Goal: Task Accomplishment & Management: Complete application form

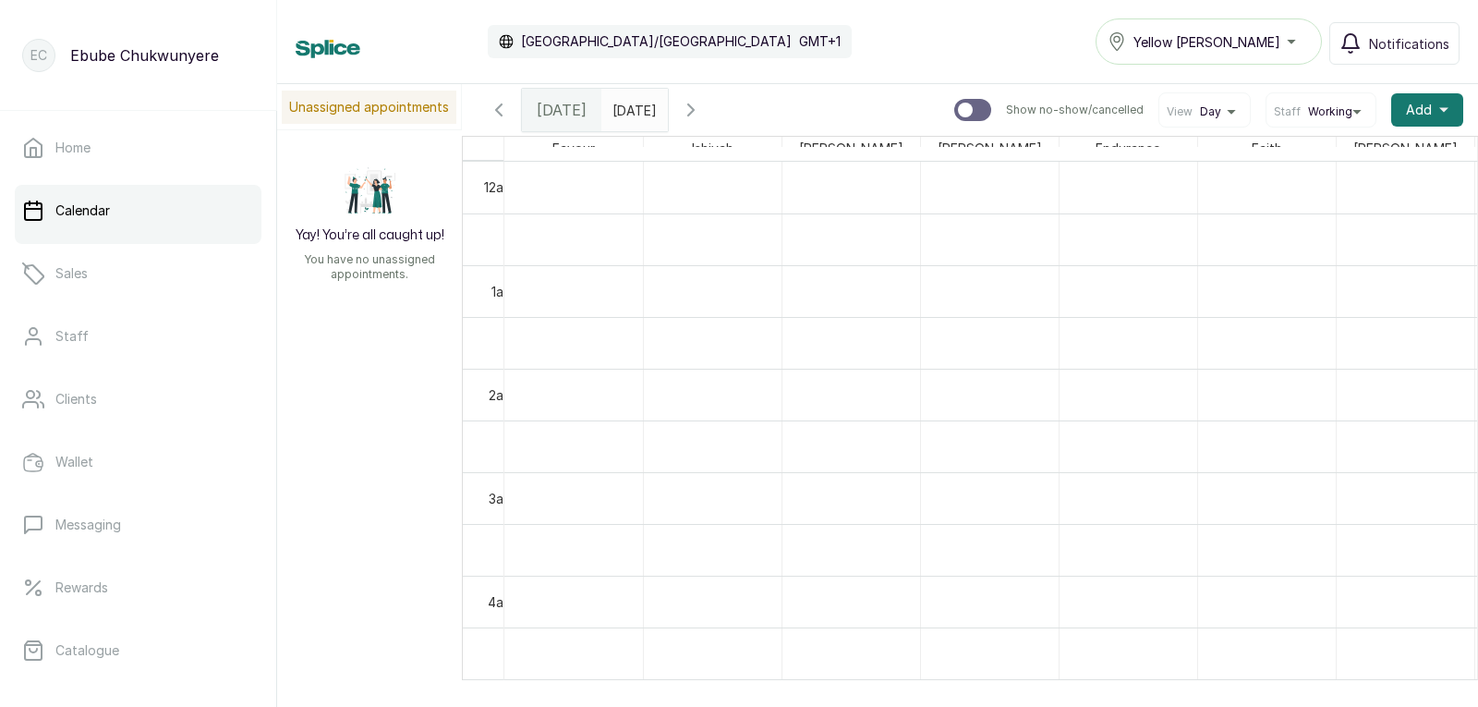
scroll to position [622, 0]
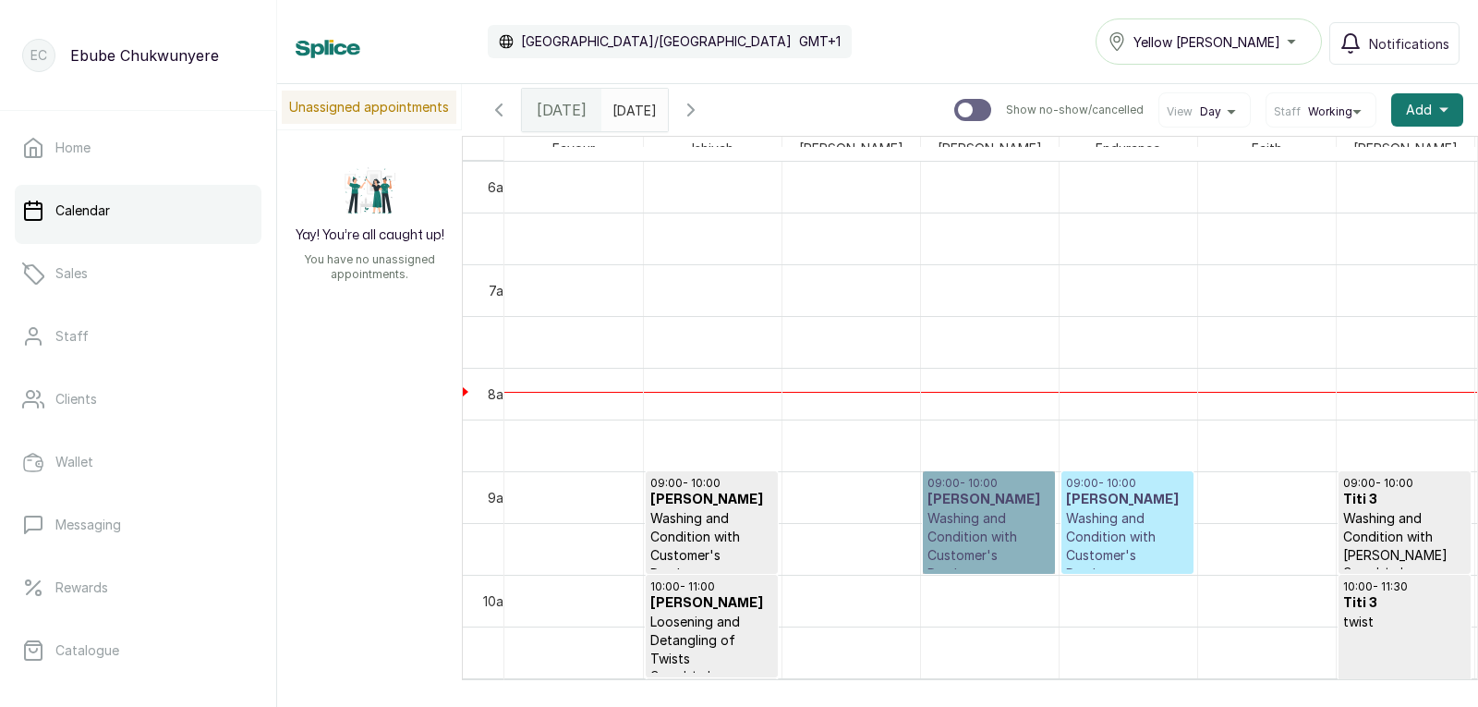
drag, startPoint x: 995, startPoint y: 526, endPoint x: 975, endPoint y: 553, distance: 33.6
click at [975, 553] on link "09:00 - 10:00 Madam Ngozi Washing and Condition with Customer's Product Confirm…" at bounding box center [989, 522] width 132 height 103
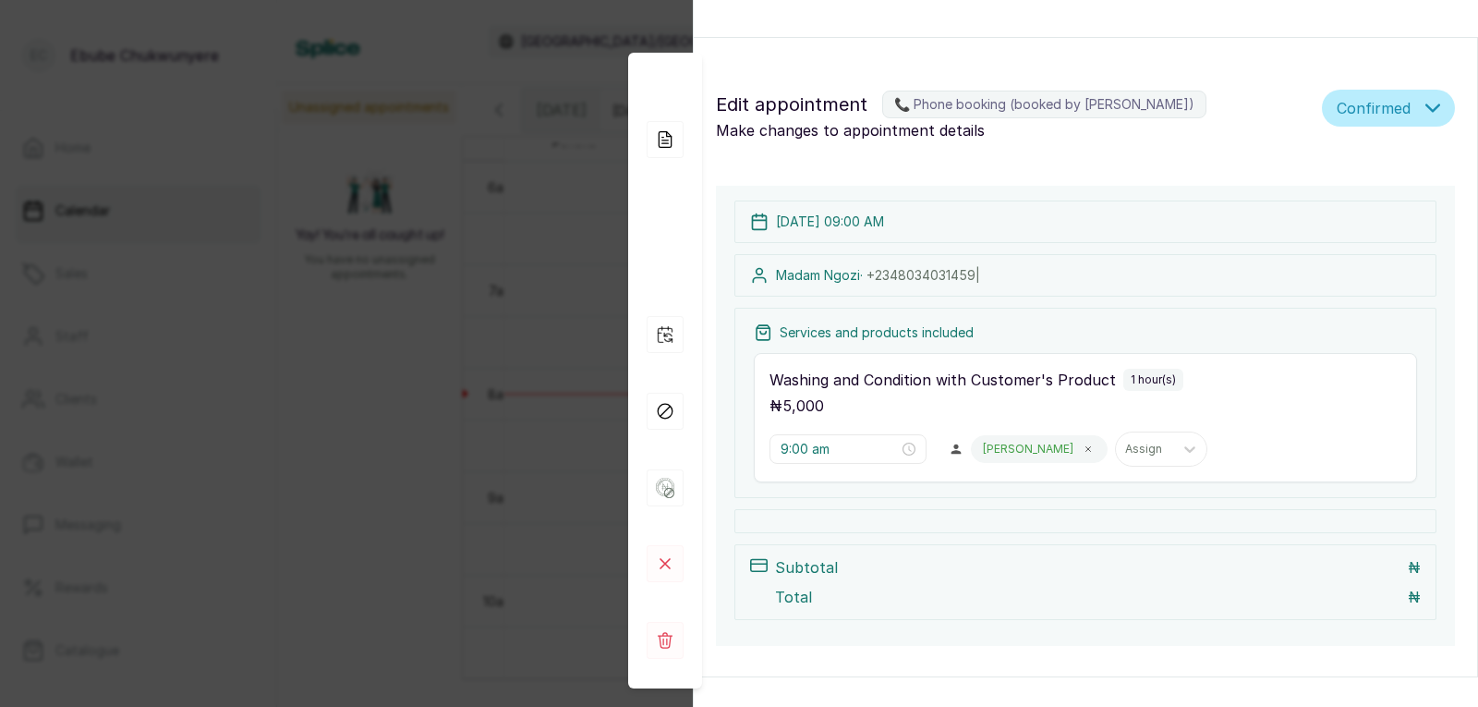
click at [614, 393] on div "Appointment Details Edit appointment 📞 Phone booking (booked by [PERSON_NAME]) …" at bounding box center [739, 353] width 1478 height 707
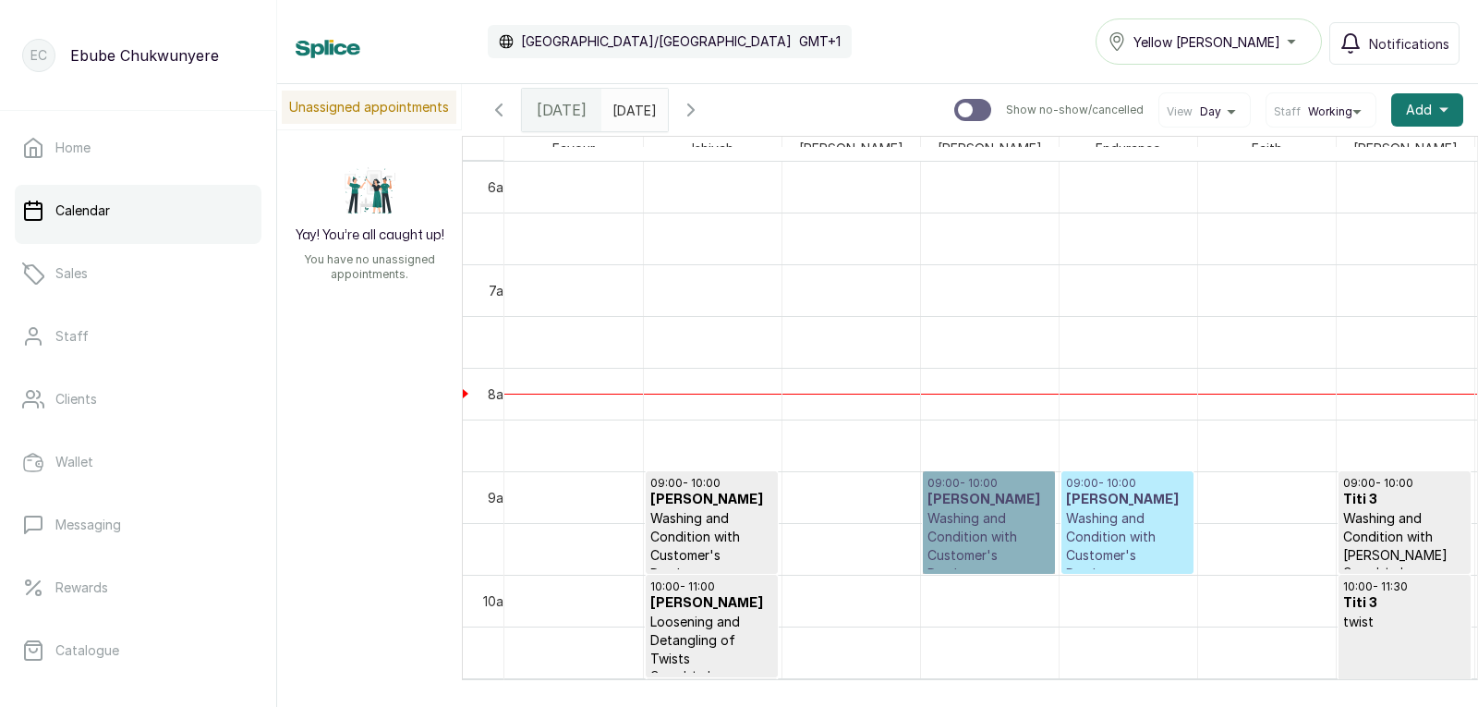
click at [957, 549] on link "09:00 - 10:00 Madam Ngozi Washing and Condition with Customer's Product Confirm…" at bounding box center [989, 522] width 132 height 103
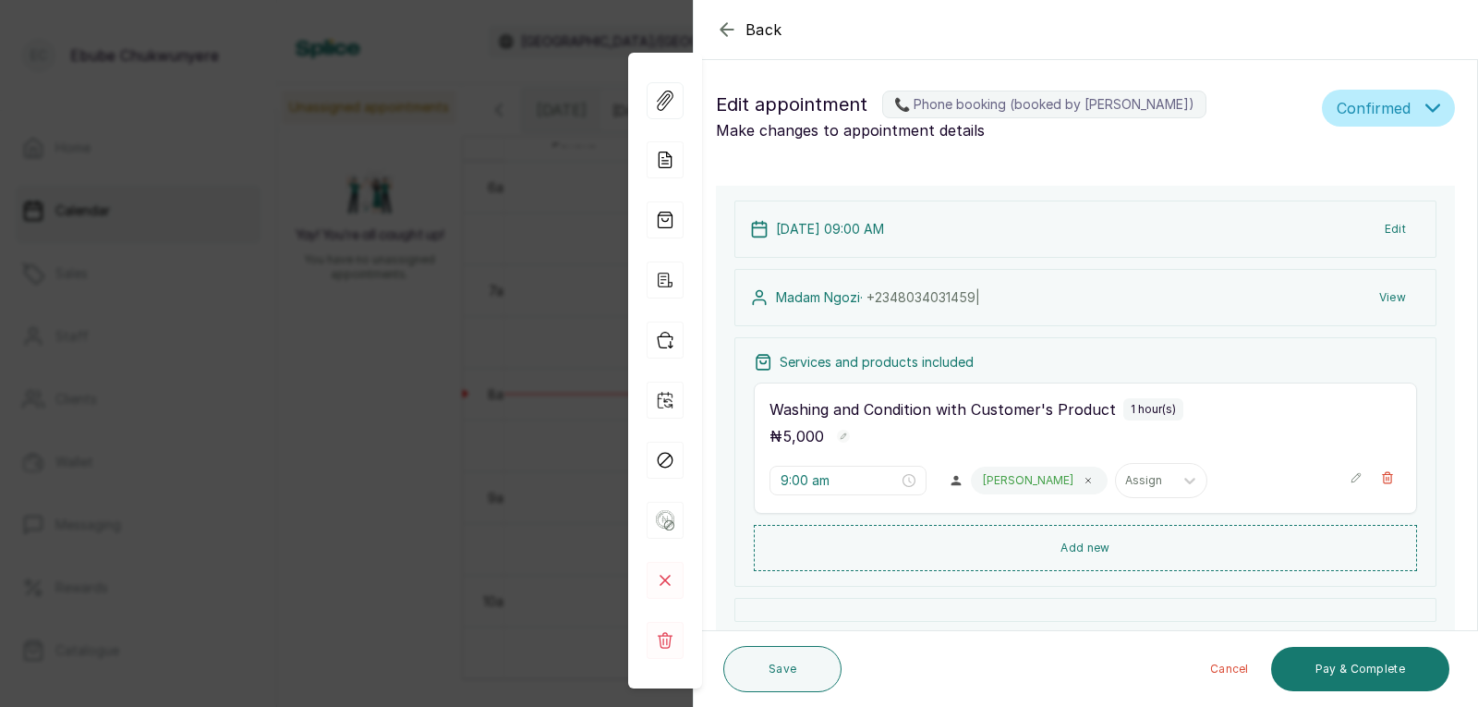
click at [576, 453] on div "Back Appointment Details Edit appointment 📞 Phone booking (booked by [PERSON_NA…" at bounding box center [739, 353] width 1478 height 707
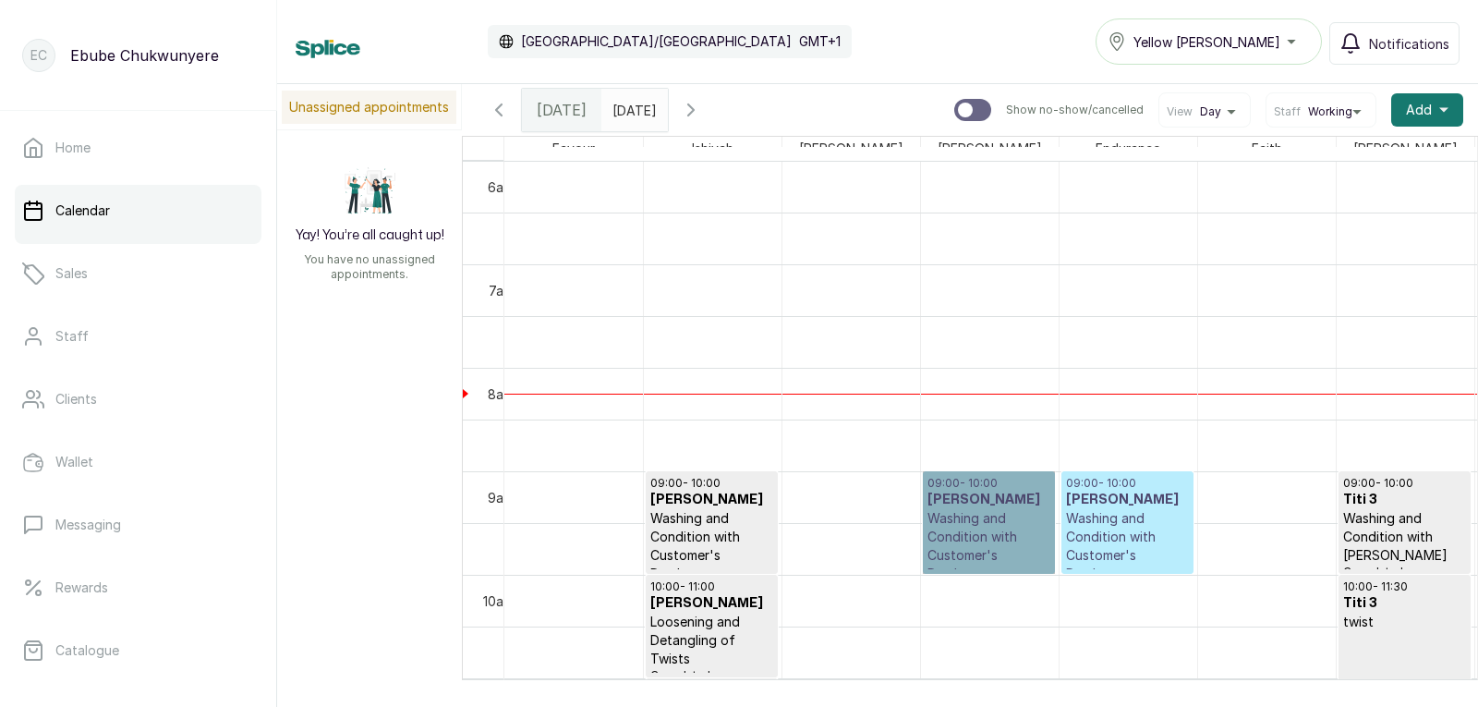
click at [963, 540] on link "09:00 - 10:00 Madam Ngozi Washing and Condition with Customer's Product Confirm…" at bounding box center [989, 522] width 132 height 103
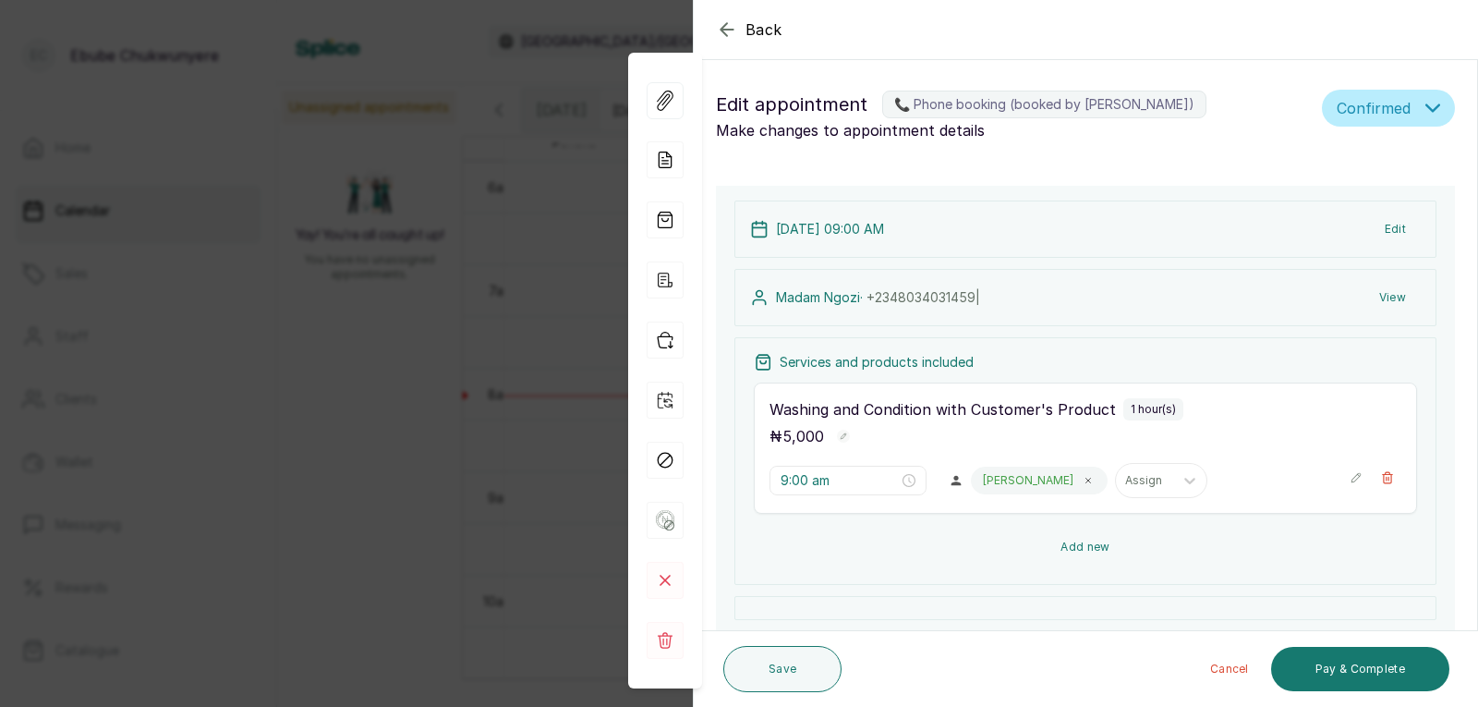
click at [1067, 541] on button "Add new" at bounding box center [1085, 547] width 663 height 44
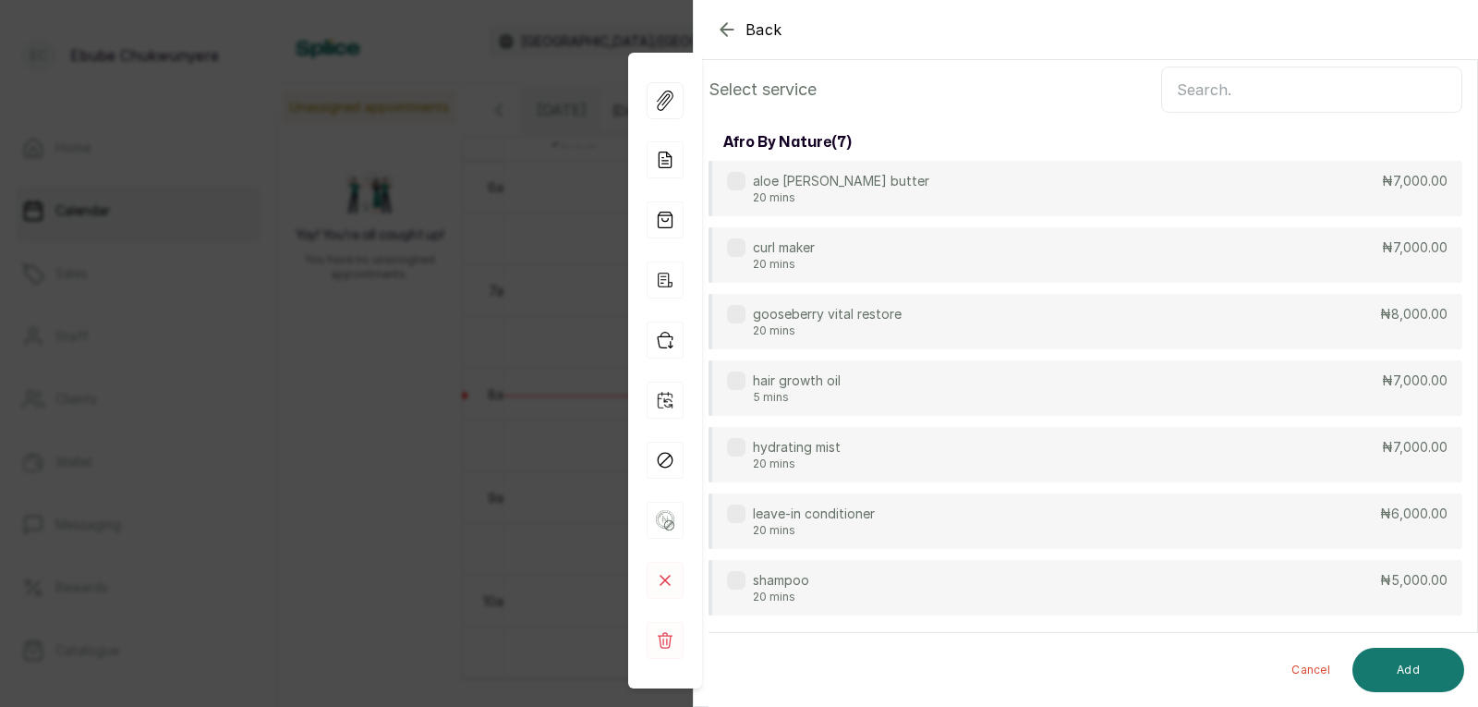
scroll to position [0, 0]
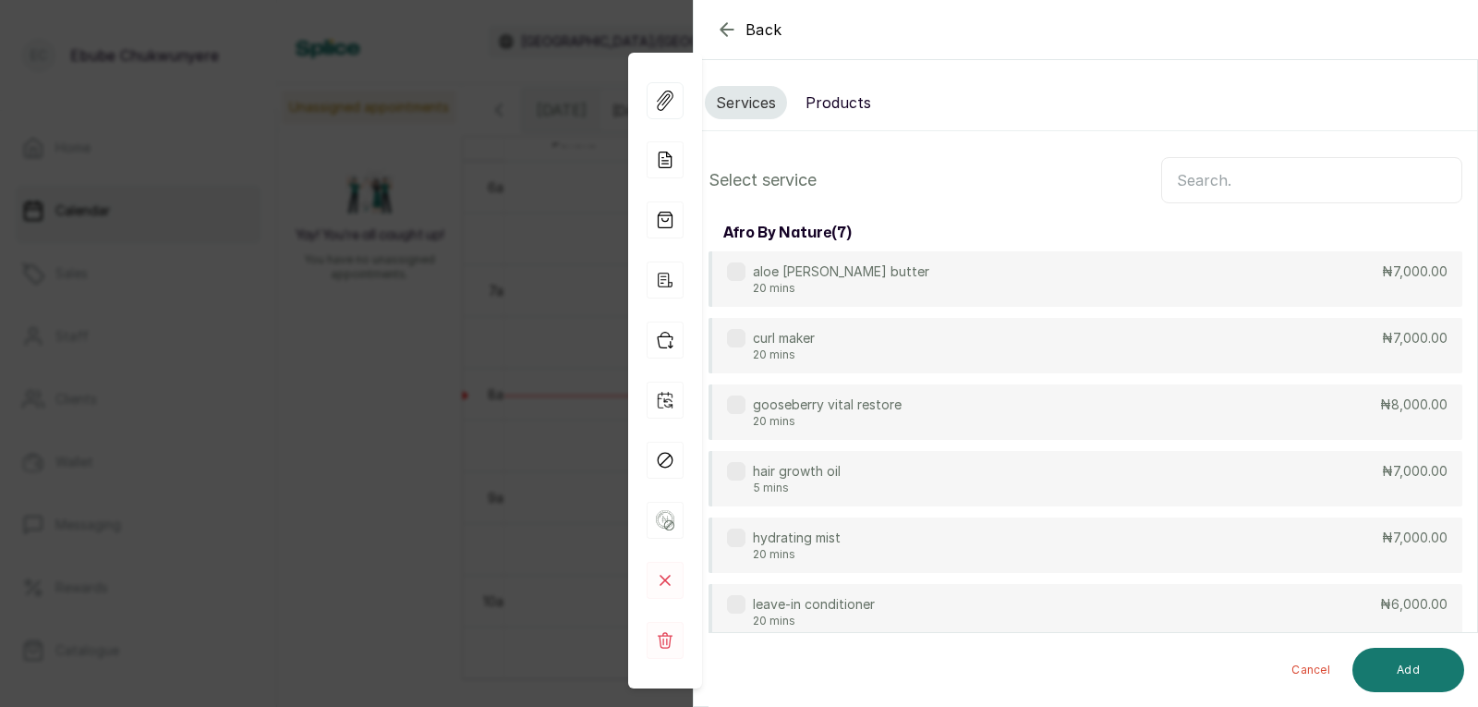
drag, startPoint x: 1123, startPoint y: 305, endPoint x: 1222, endPoint y: 183, distance: 157.0
click at [1215, 188] on input "text" at bounding box center [1311, 180] width 301 height 46
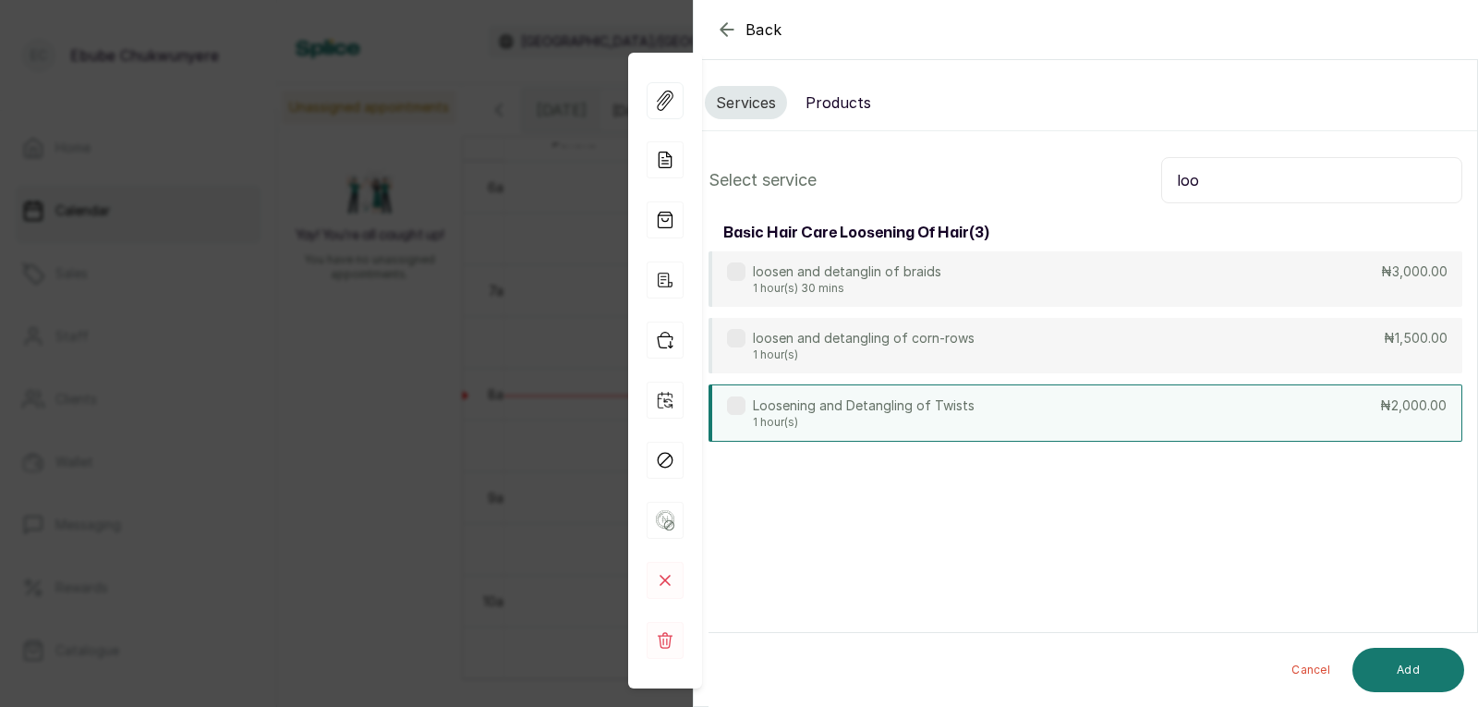
type input "loo"
click at [1222, 407] on div "Loosening and Detangling of Twists 1 hour(s) ₦2,000.00" at bounding box center [1086, 412] width 754 height 57
click at [1405, 661] on button "Add" at bounding box center [1409, 670] width 112 height 44
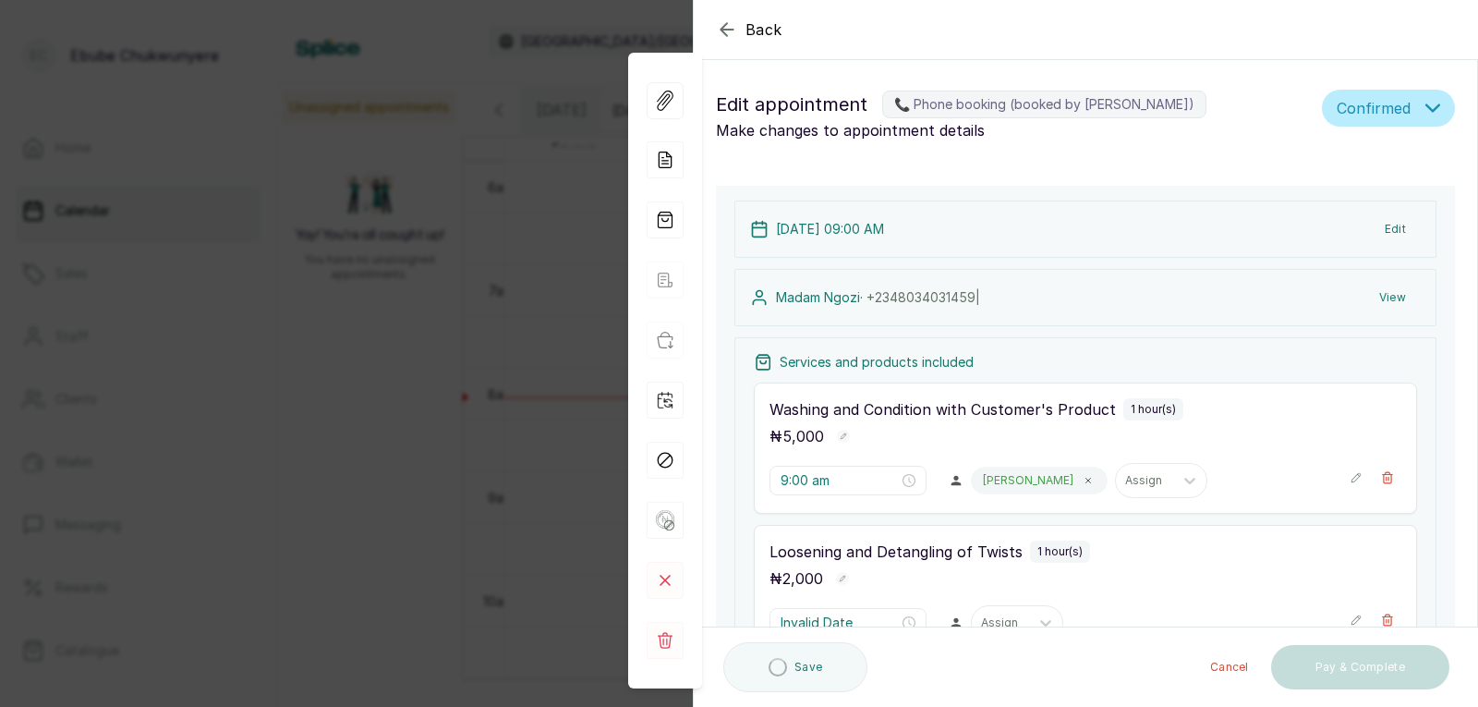
type input "10:00 am"
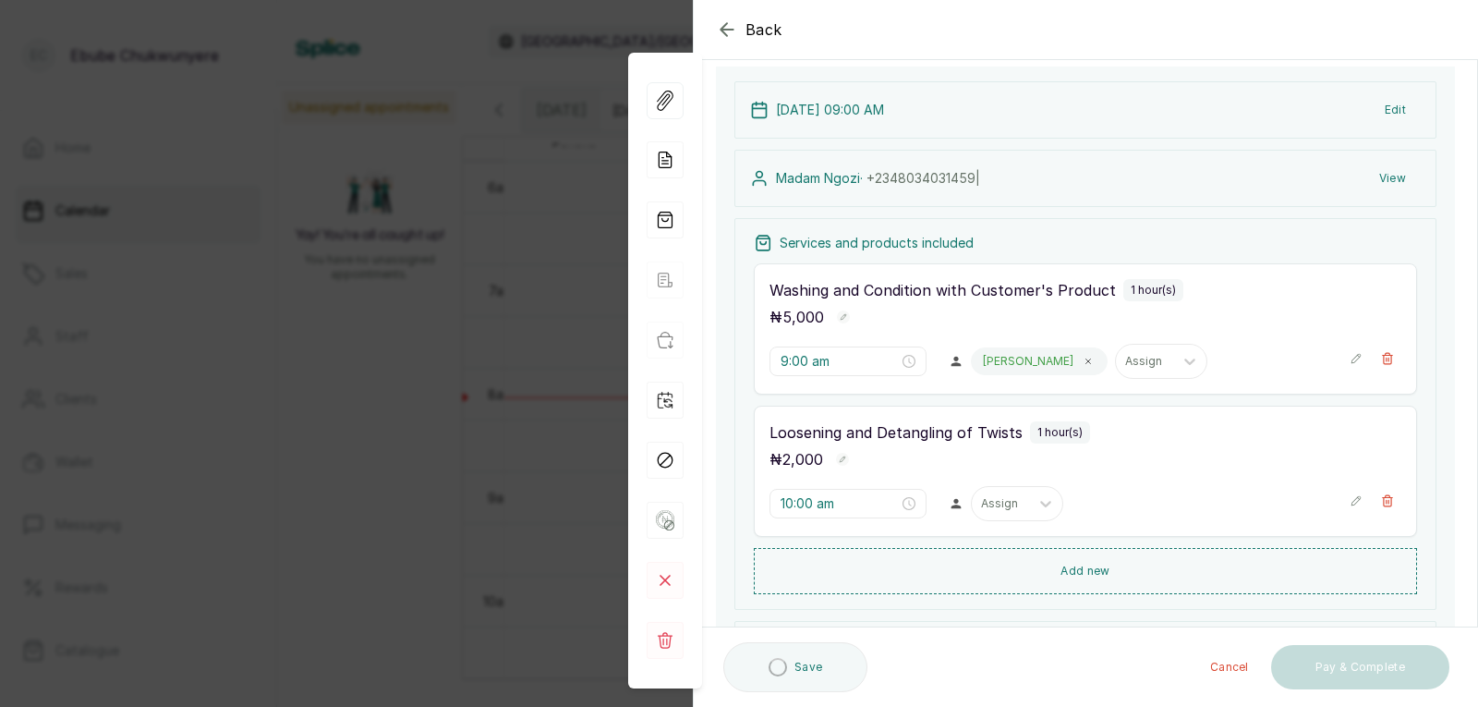
drag, startPoint x: 1193, startPoint y: 540, endPoint x: 1198, endPoint y: 577, distance: 36.5
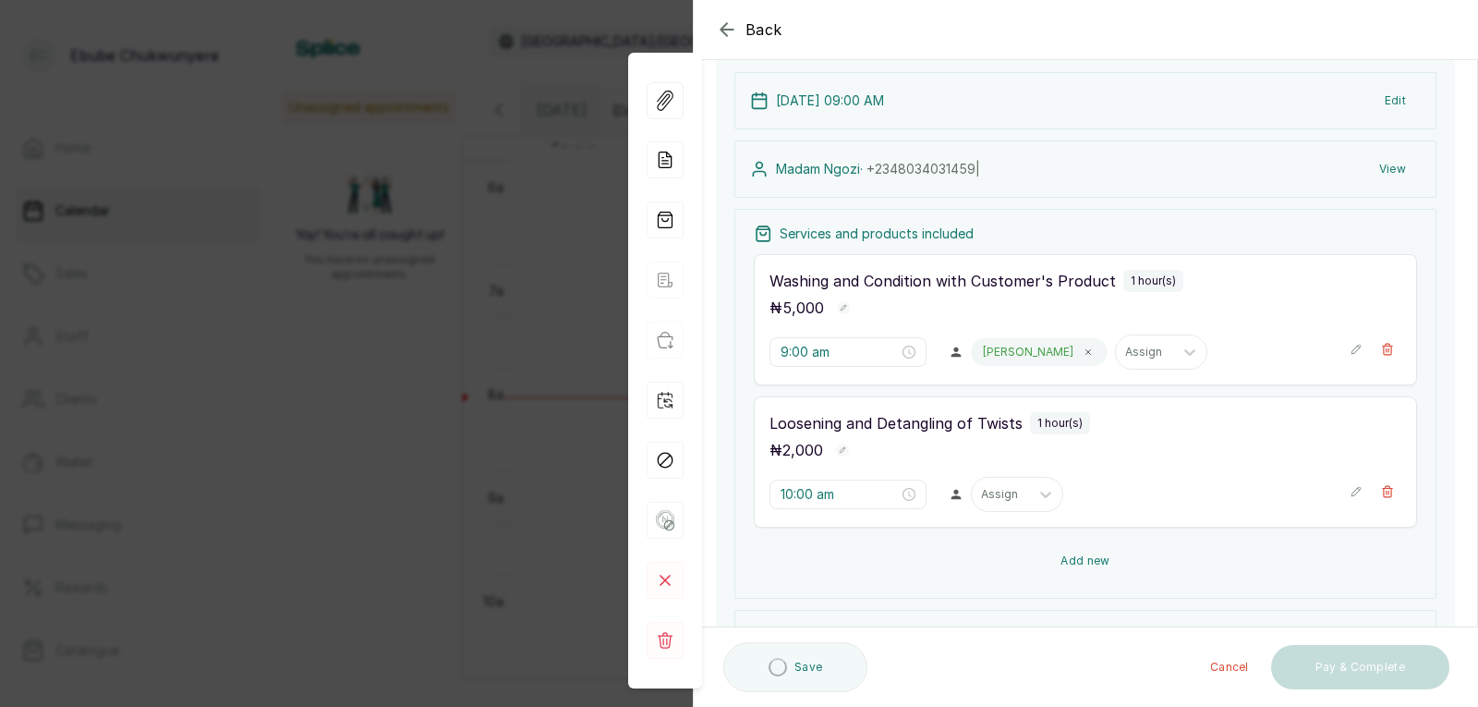
click at [1201, 558] on button "Add new" at bounding box center [1085, 561] width 663 height 44
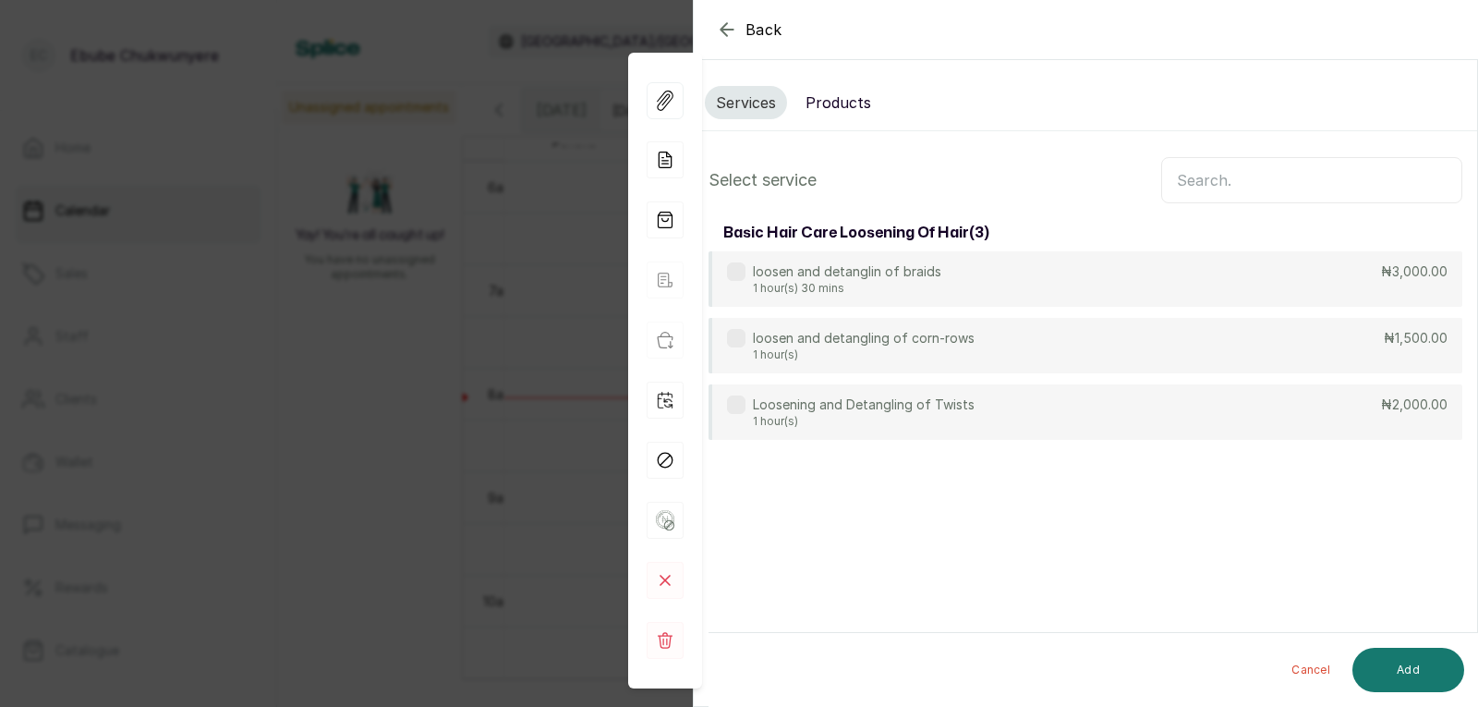
scroll to position [0, 0]
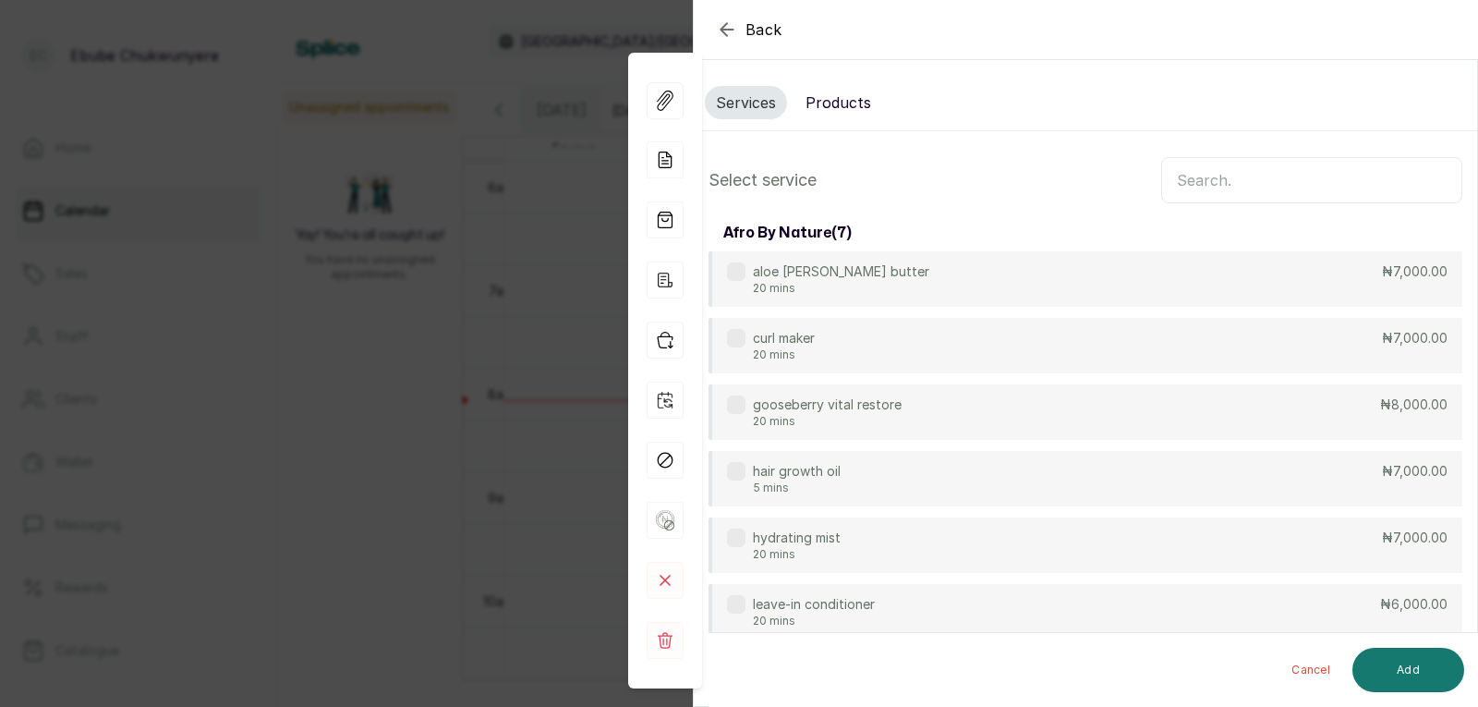
click at [1211, 186] on input "text" at bounding box center [1311, 180] width 301 height 46
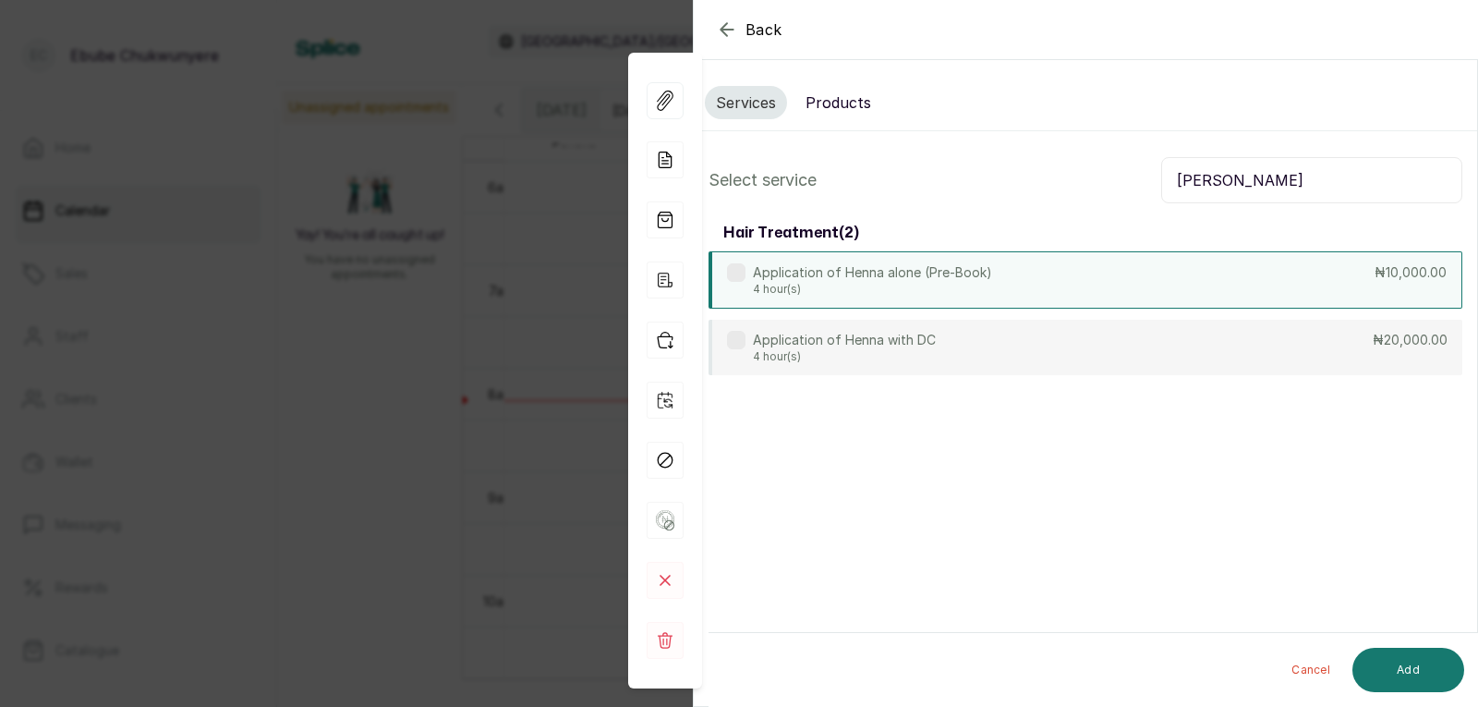
type input "[PERSON_NAME]"
click at [1264, 267] on div "Application of Henna alone (Pre-Book) 4 hour(s) ₦10,000.00" at bounding box center [1086, 279] width 754 height 57
click at [1402, 672] on button "Add" at bounding box center [1409, 670] width 112 height 44
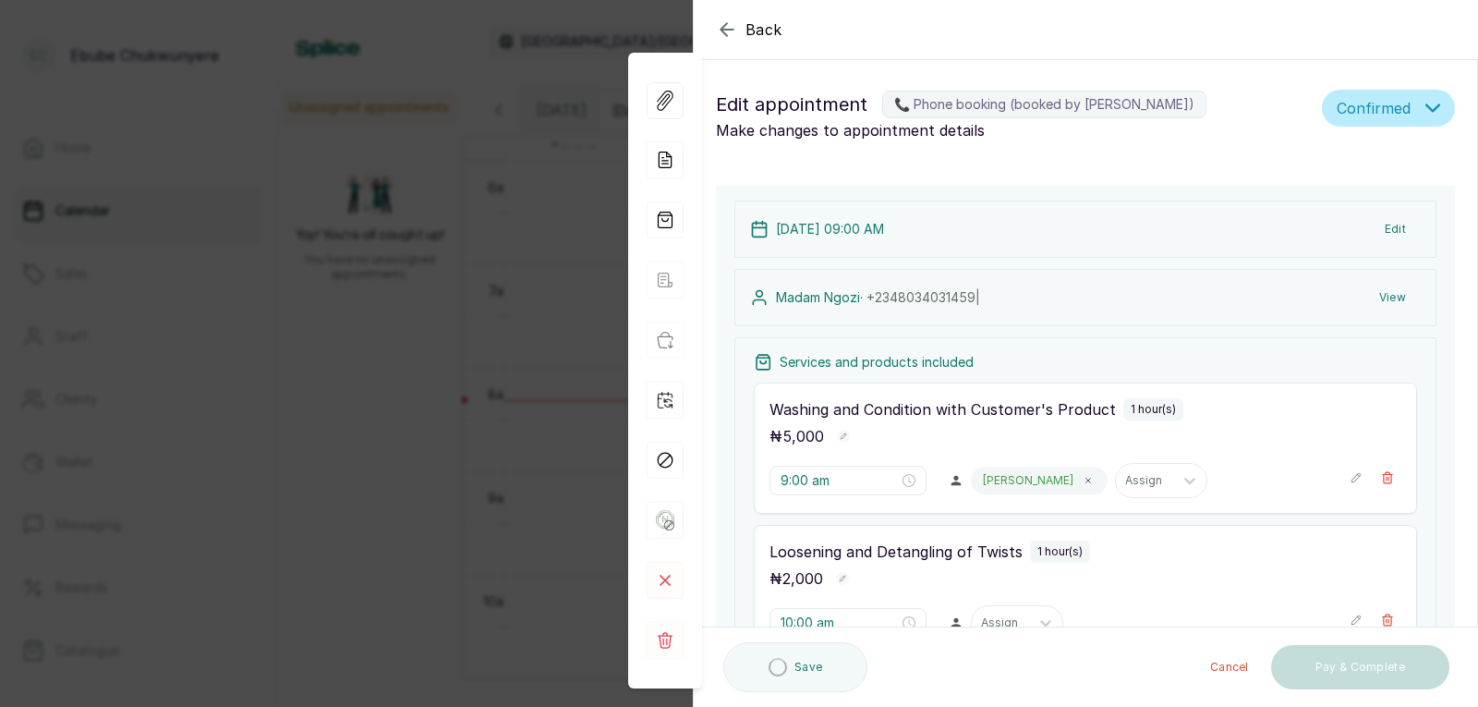
type input "11:00 am"
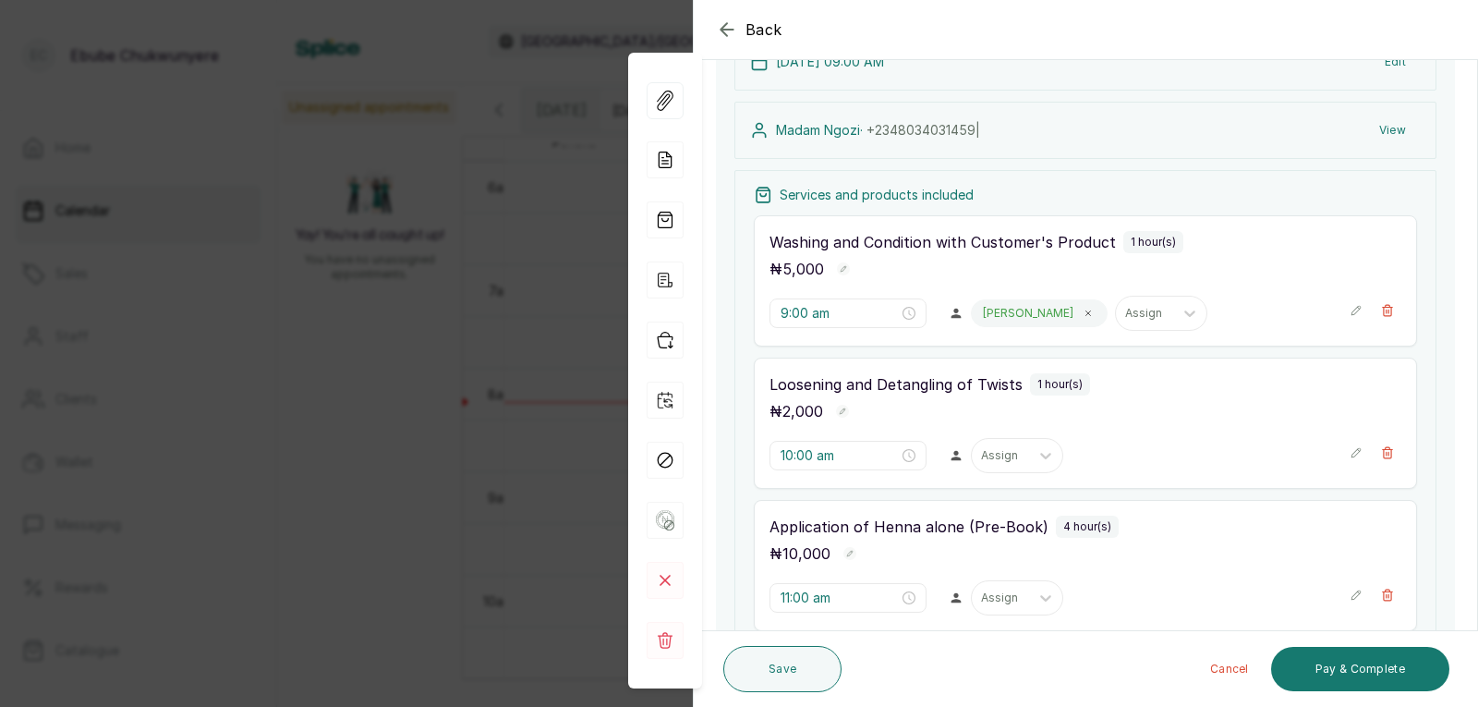
scroll to position [207, 0]
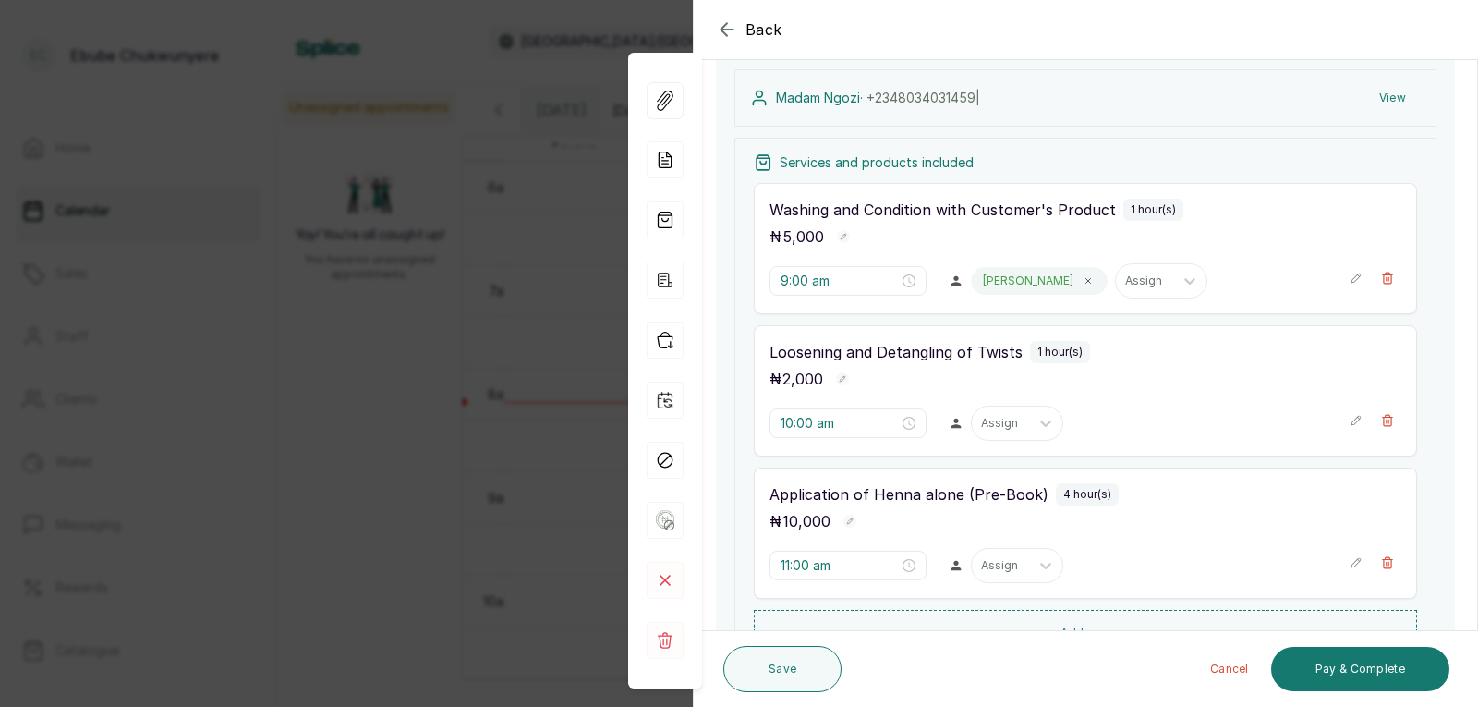
drag, startPoint x: 939, startPoint y: 506, endPoint x: 940, endPoint y: 556, distance: 49.9
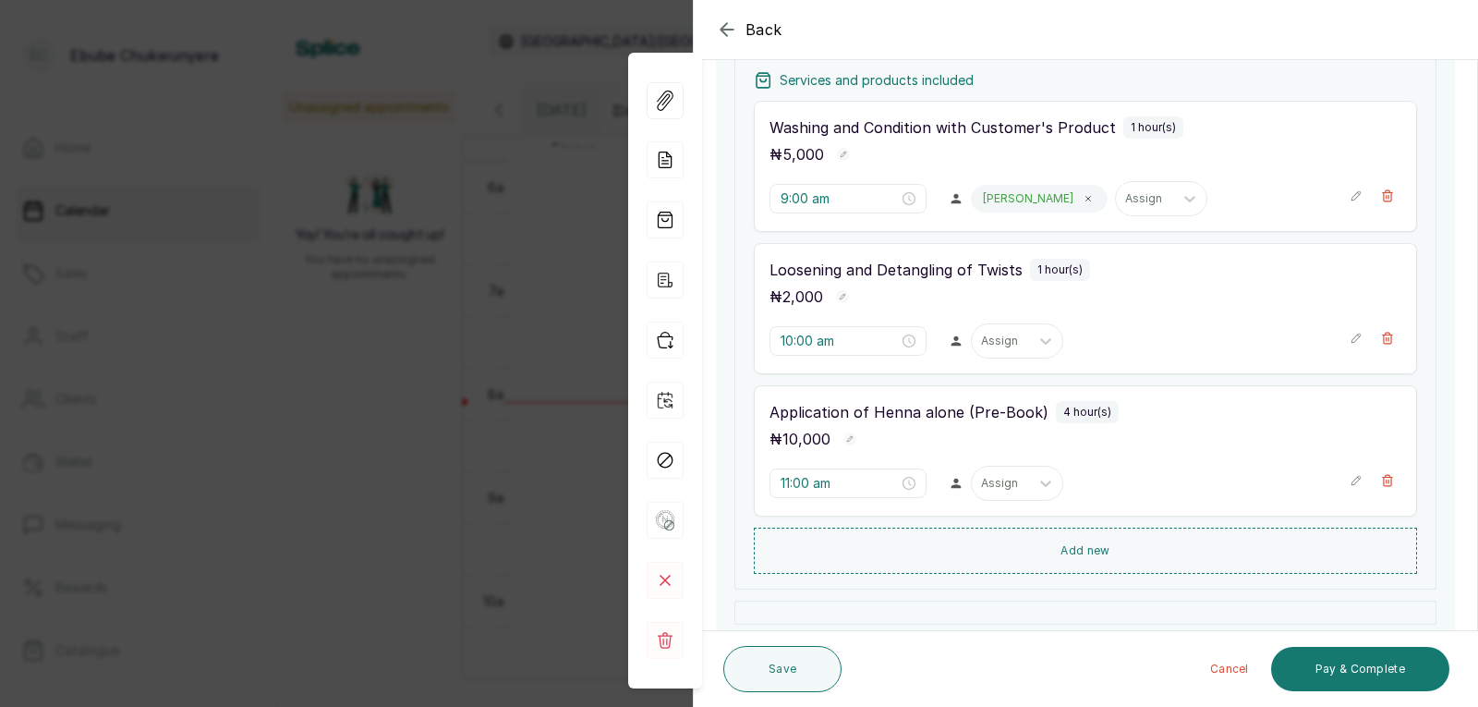
drag, startPoint x: 1065, startPoint y: 443, endPoint x: 1063, endPoint y: 486, distance: 43.5
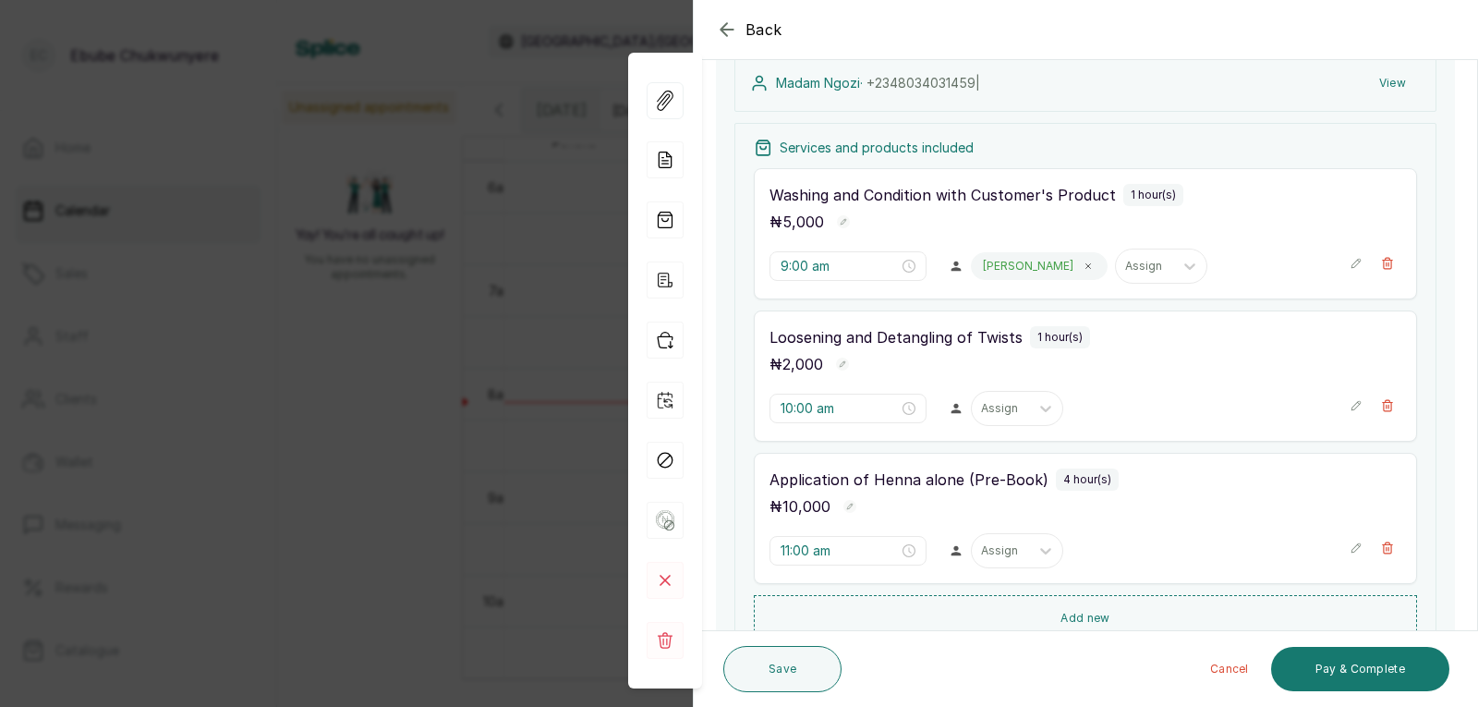
drag, startPoint x: 1056, startPoint y: 526, endPoint x: 1060, endPoint y: 492, distance: 33.5
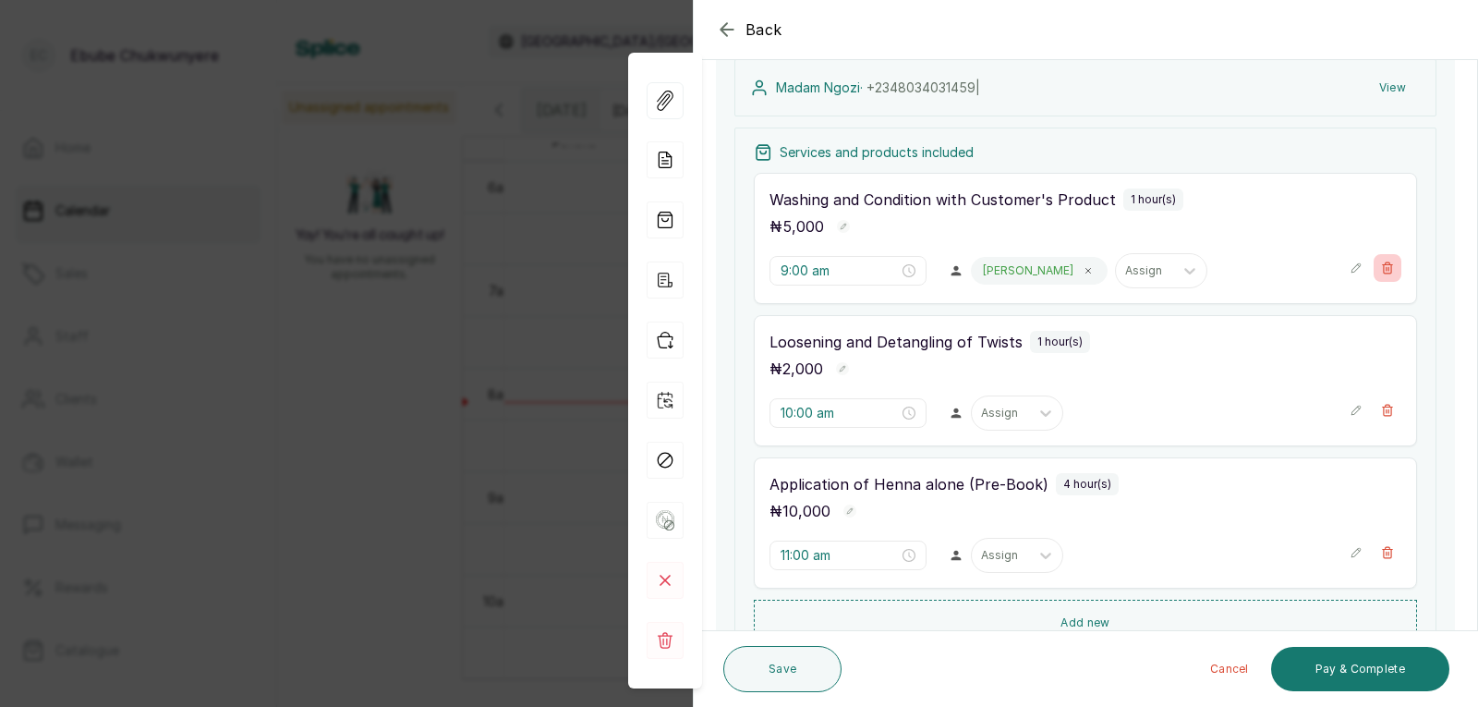
click at [1381, 272] on icon "button" at bounding box center [1387, 267] width 13 height 13
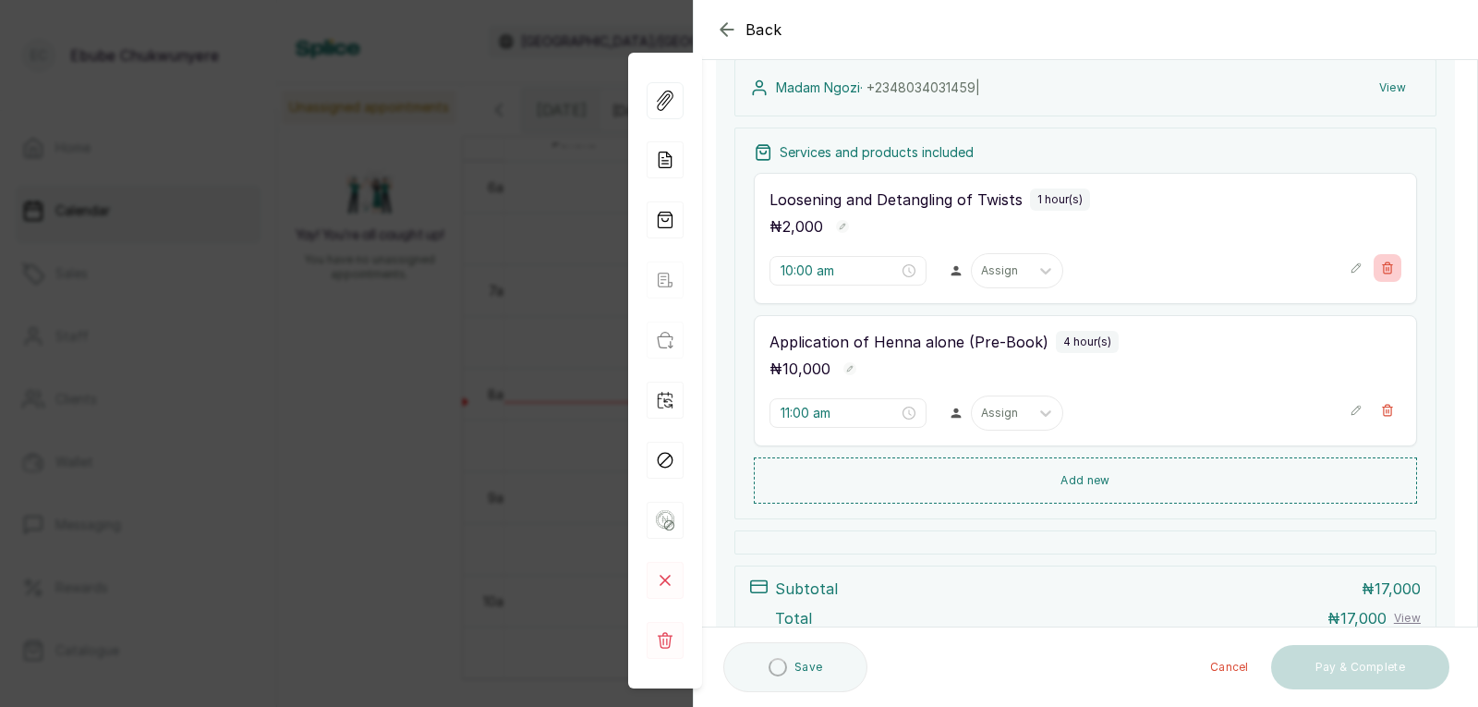
type input "10:00 am"
type input "11:00 am"
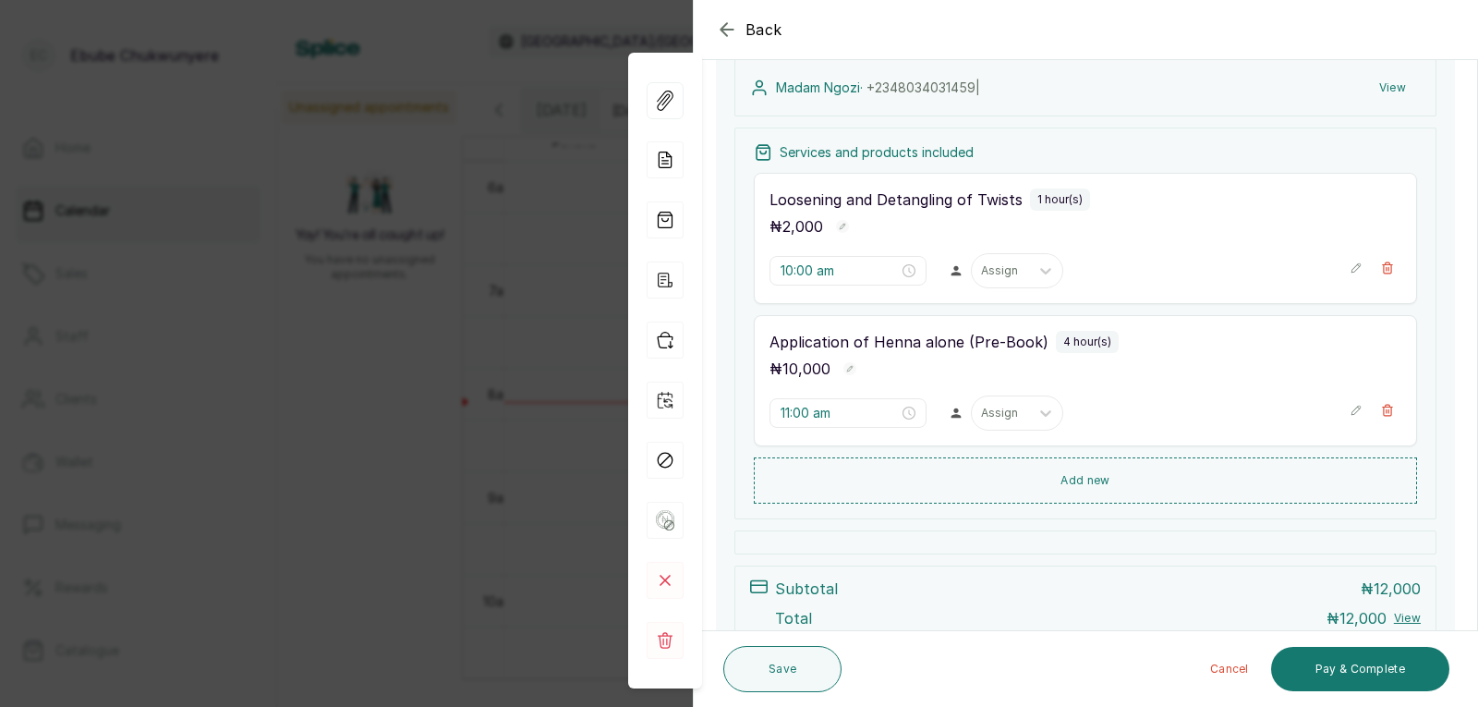
click at [1200, 468] on button "Add new" at bounding box center [1085, 480] width 663 height 46
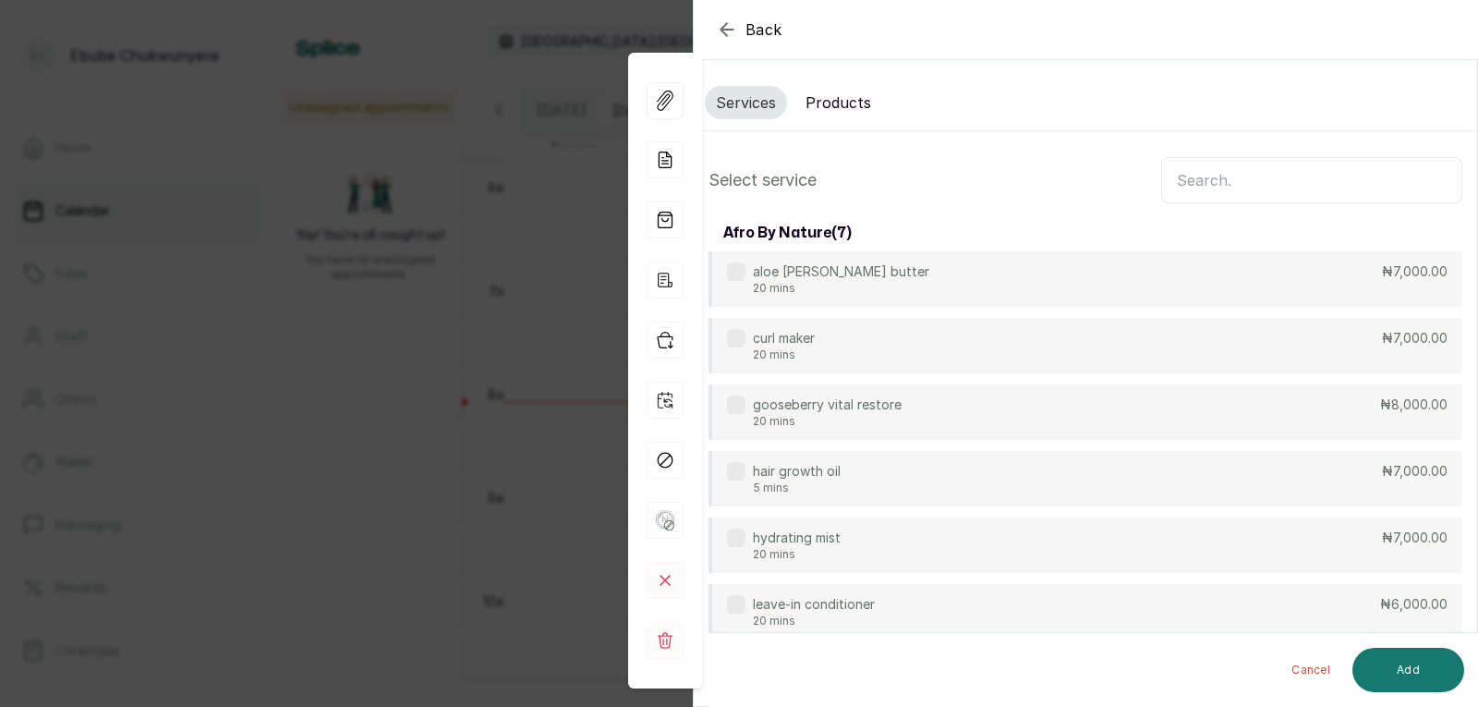
click at [1240, 178] on input "text" at bounding box center [1311, 180] width 301 height 46
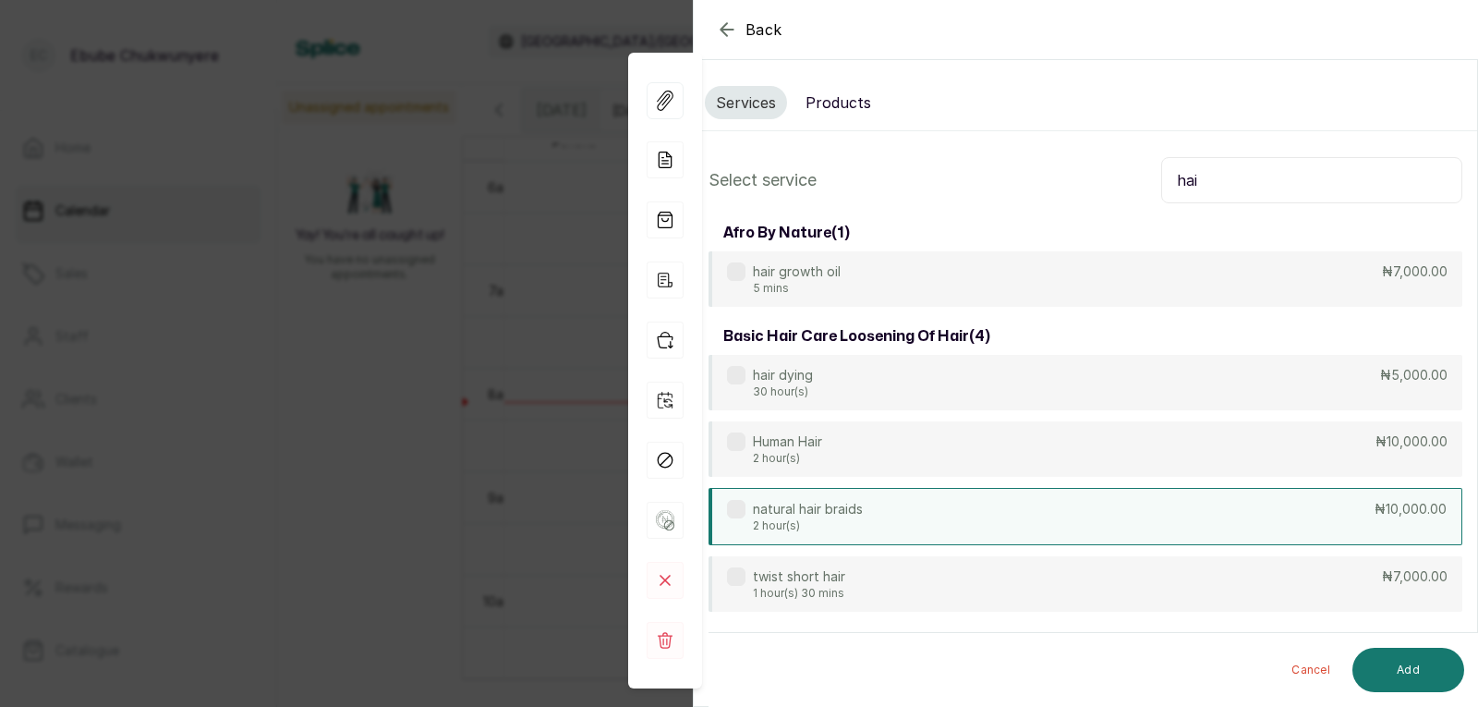
type input "hai"
click at [1219, 502] on div "natural hair braids 2 hour(s) ₦10,000.00" at bounding box center [1086, 516] width 754 height 57
click at [1384, 677] on button "Add" at bounding box center [1409, 670] width 112 height 44
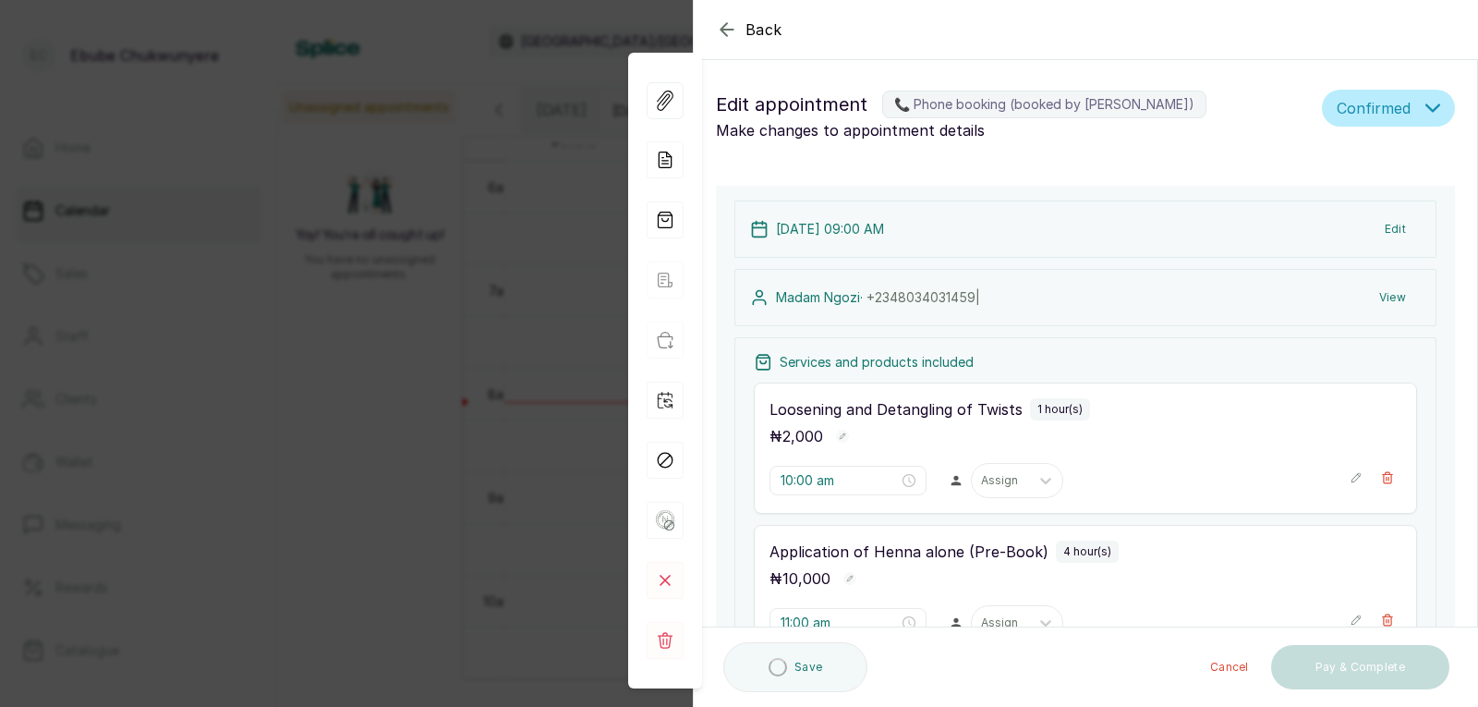
type input "3:00 pm"
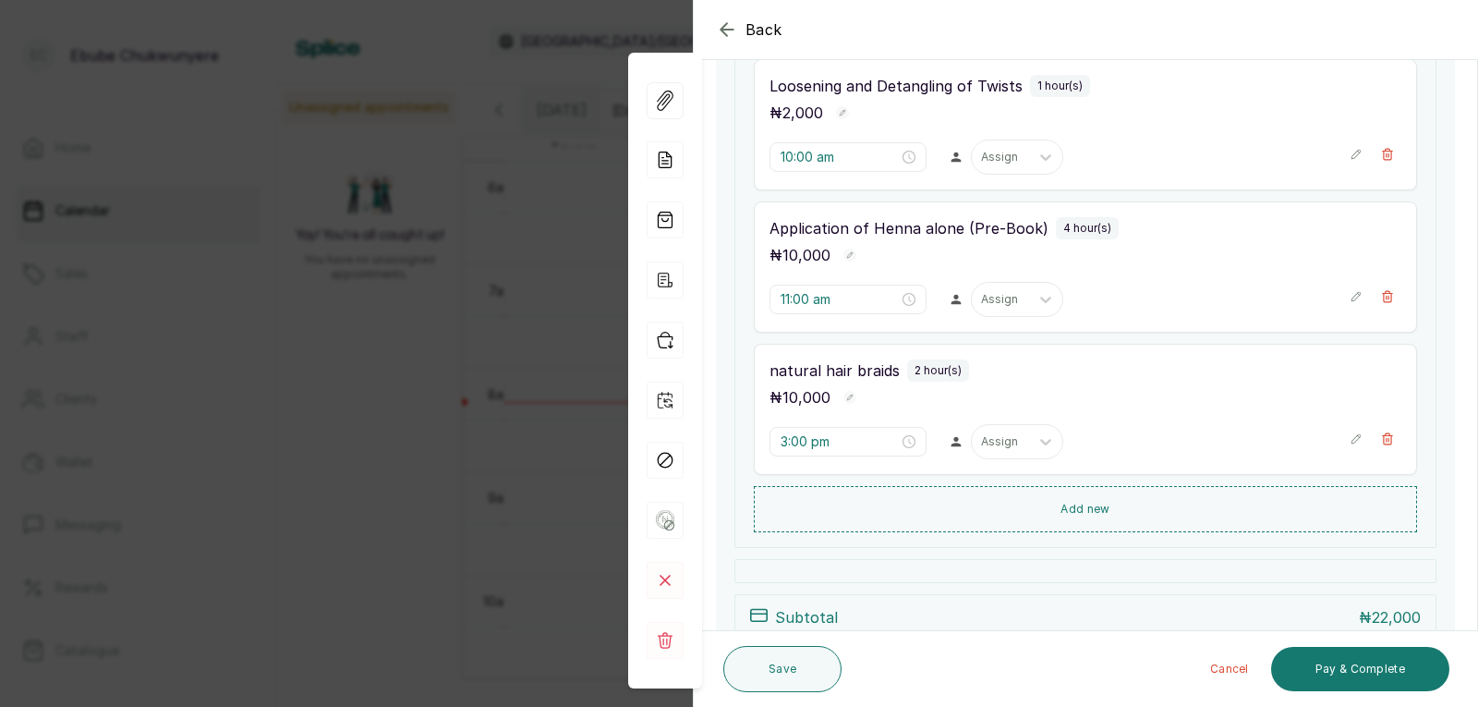
scroll to position [371, 0]
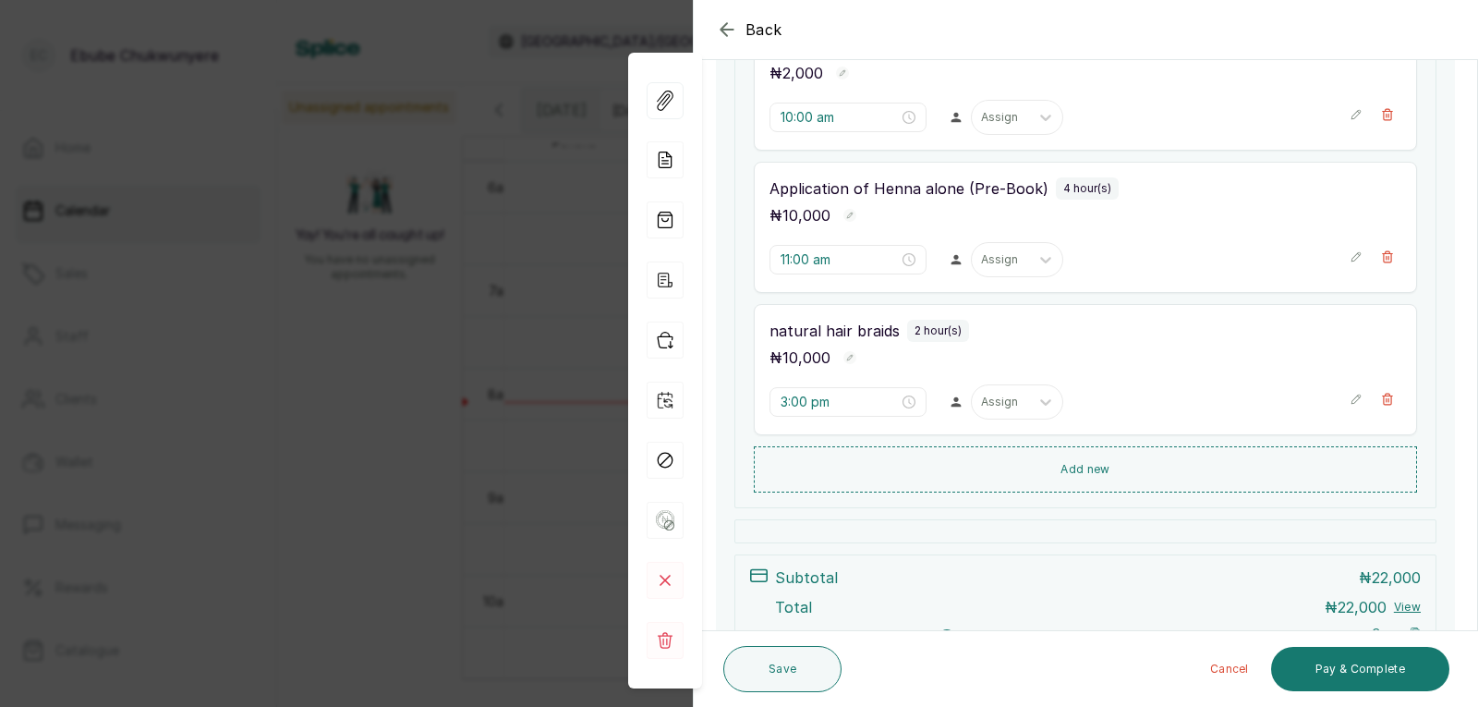
drag, startPoint x: 1269, startPoint y: 509, endPoint x: 1261, endPoint y: 566, distance: 57.8
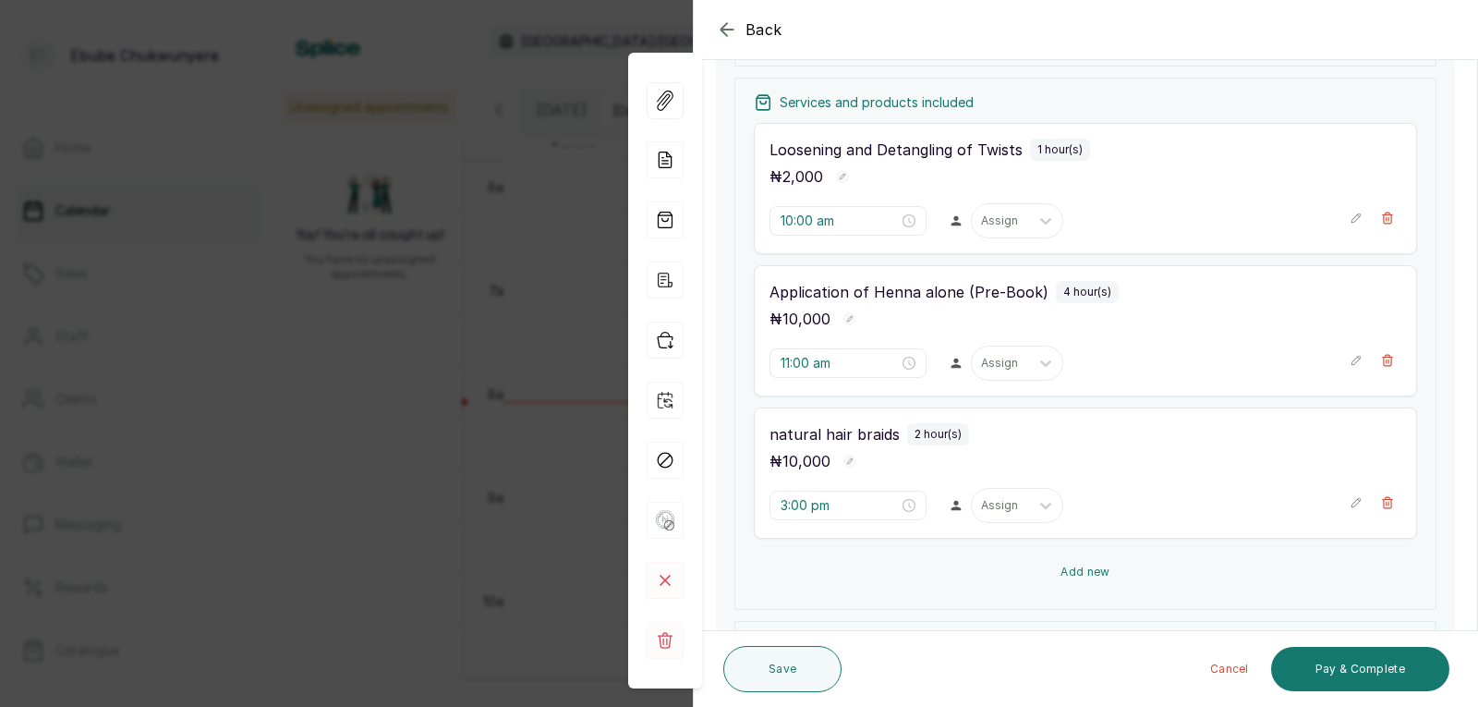
drag, startPoint x: 1262, startPoint y: 542, endPoint x: 1251, endPoint y: 501, distance: 43.0
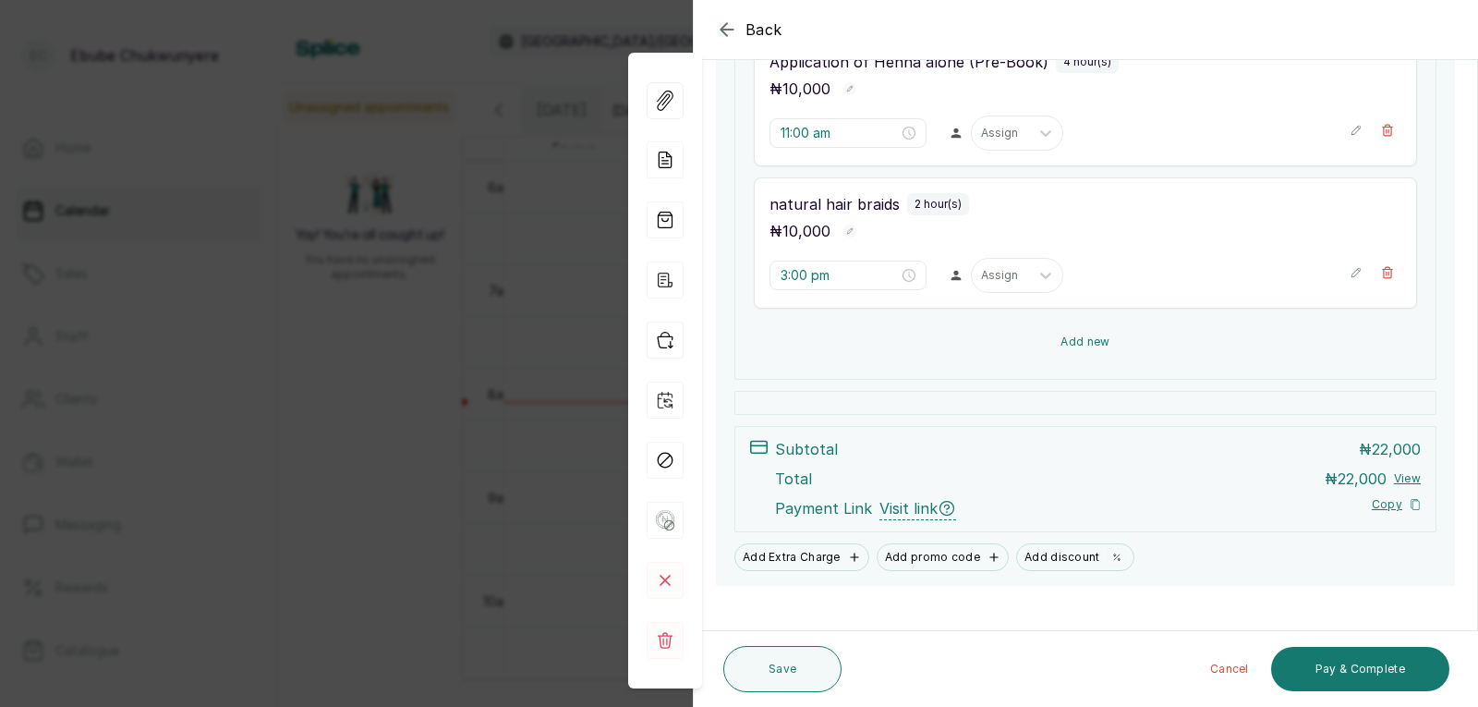
scroll to position [510, 0]
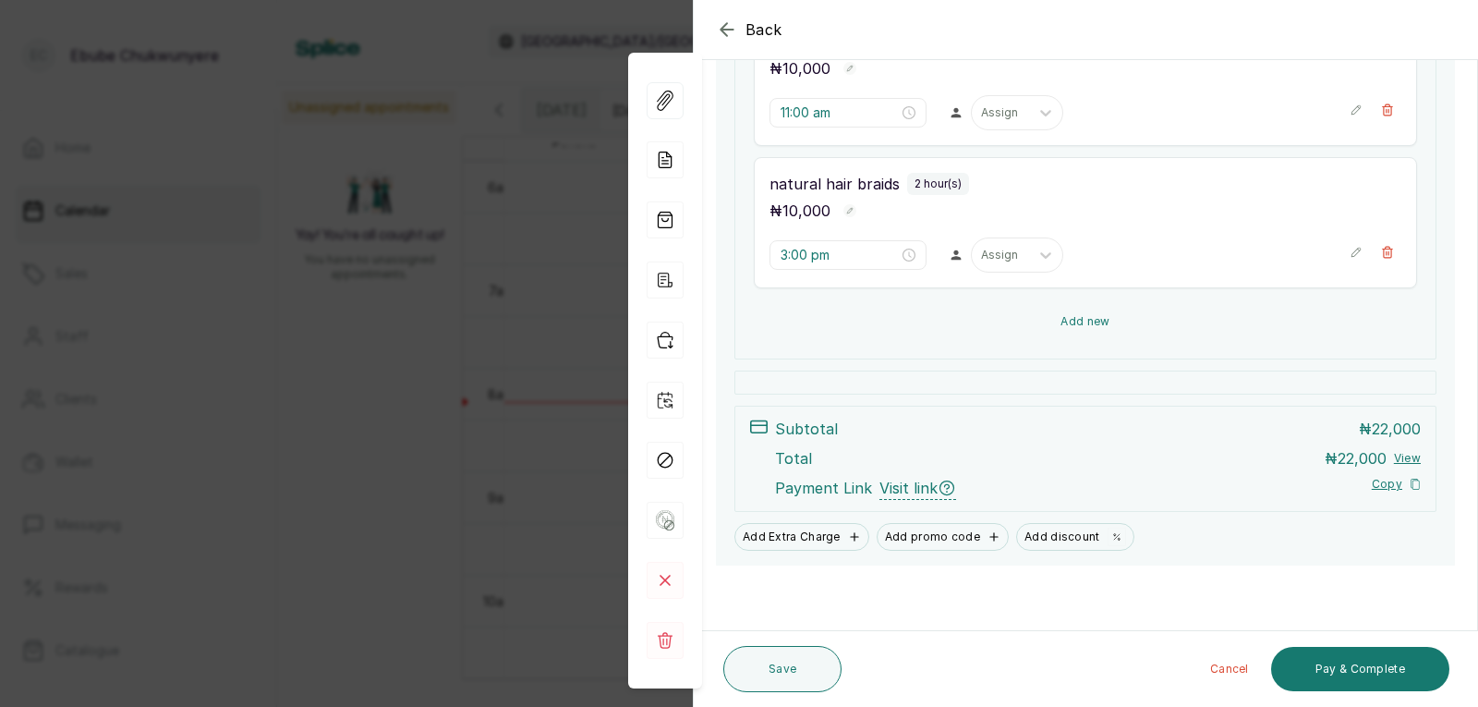
drag, startPoint x: 1250, startPoint y: 500, endPoint x: 1249, endPoint y: 538, distance: 37.9
click at [1306, 658] on button "Pay & Complete" at bounding box center [1360, 669] width 178 height 44
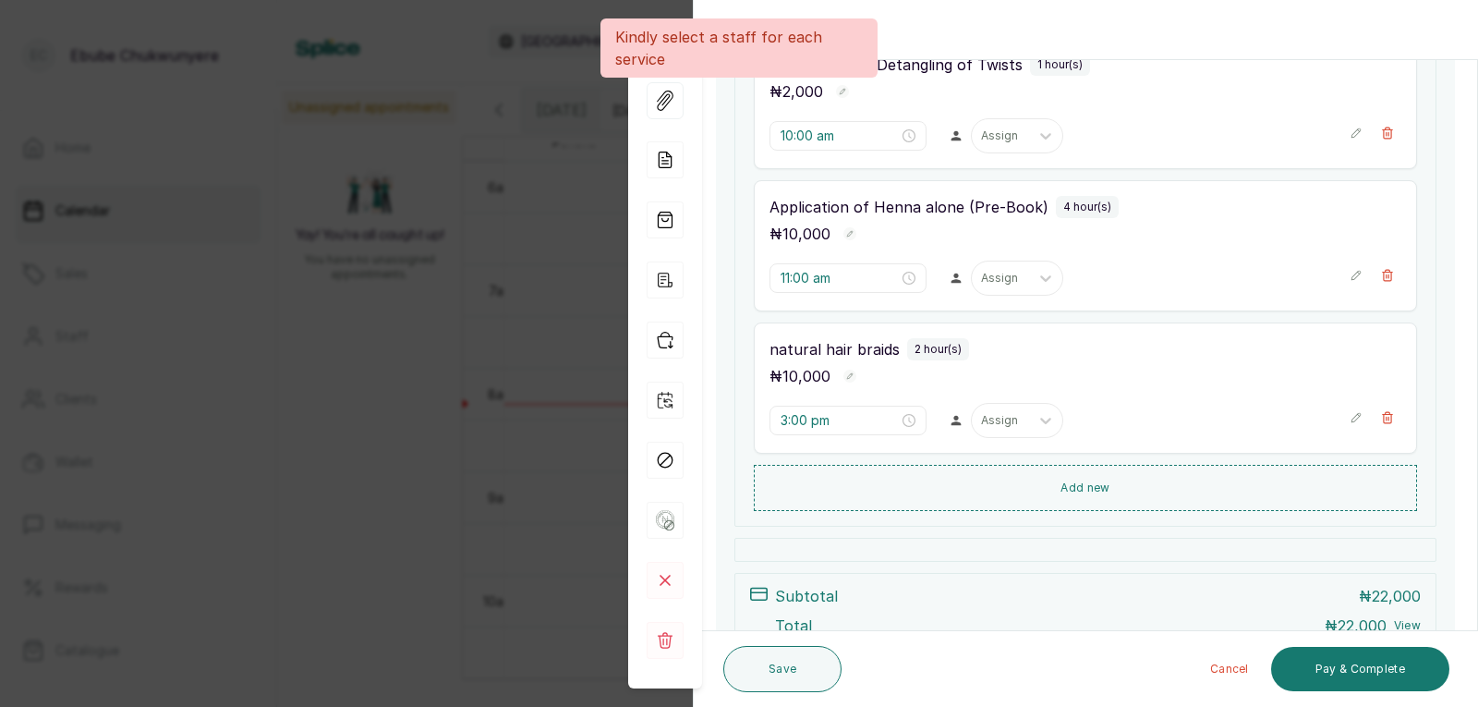
drag, startPoint x: 1230, startPoint y: 578, endPoint x: 1142, endPoint y: 455, distance: 151.8
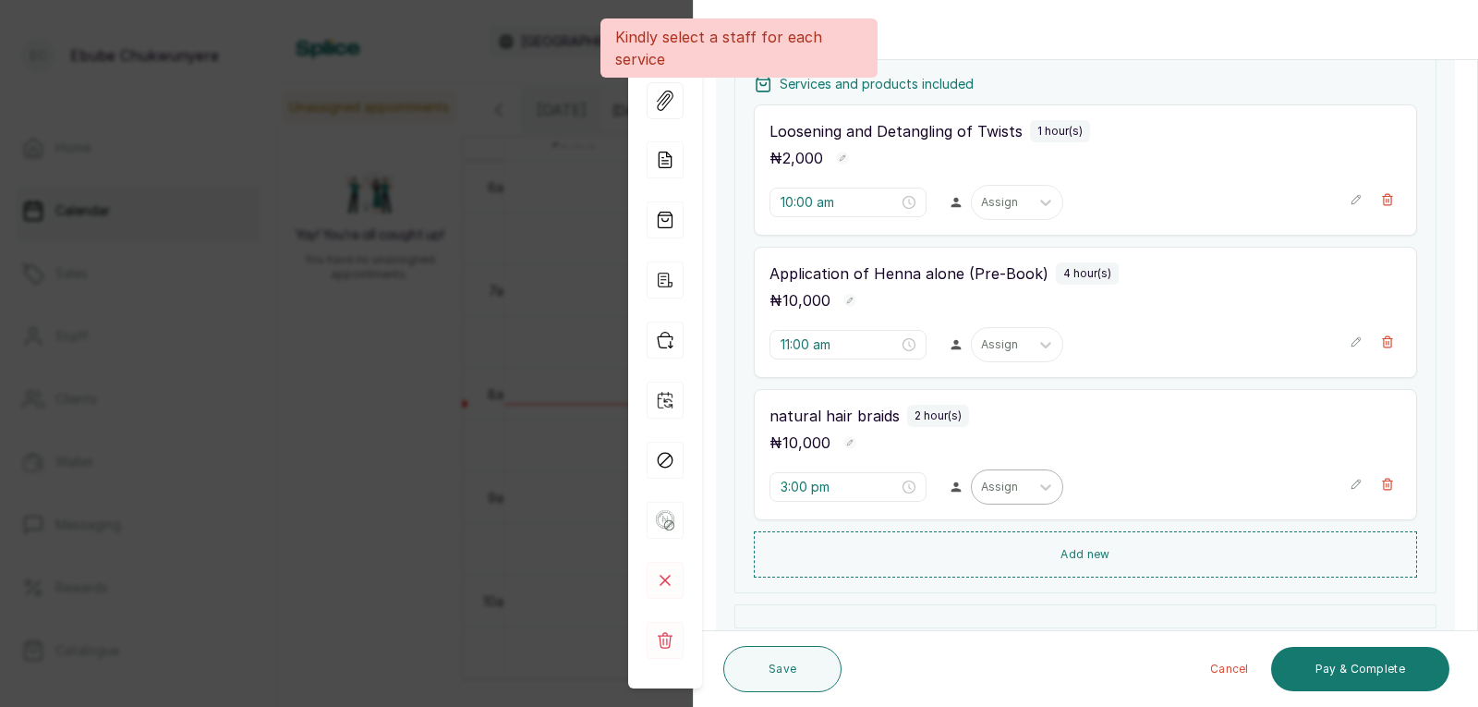
click at [1020, 476] on div "Assign" at bounding box center [1000, 487] width 57 height 24
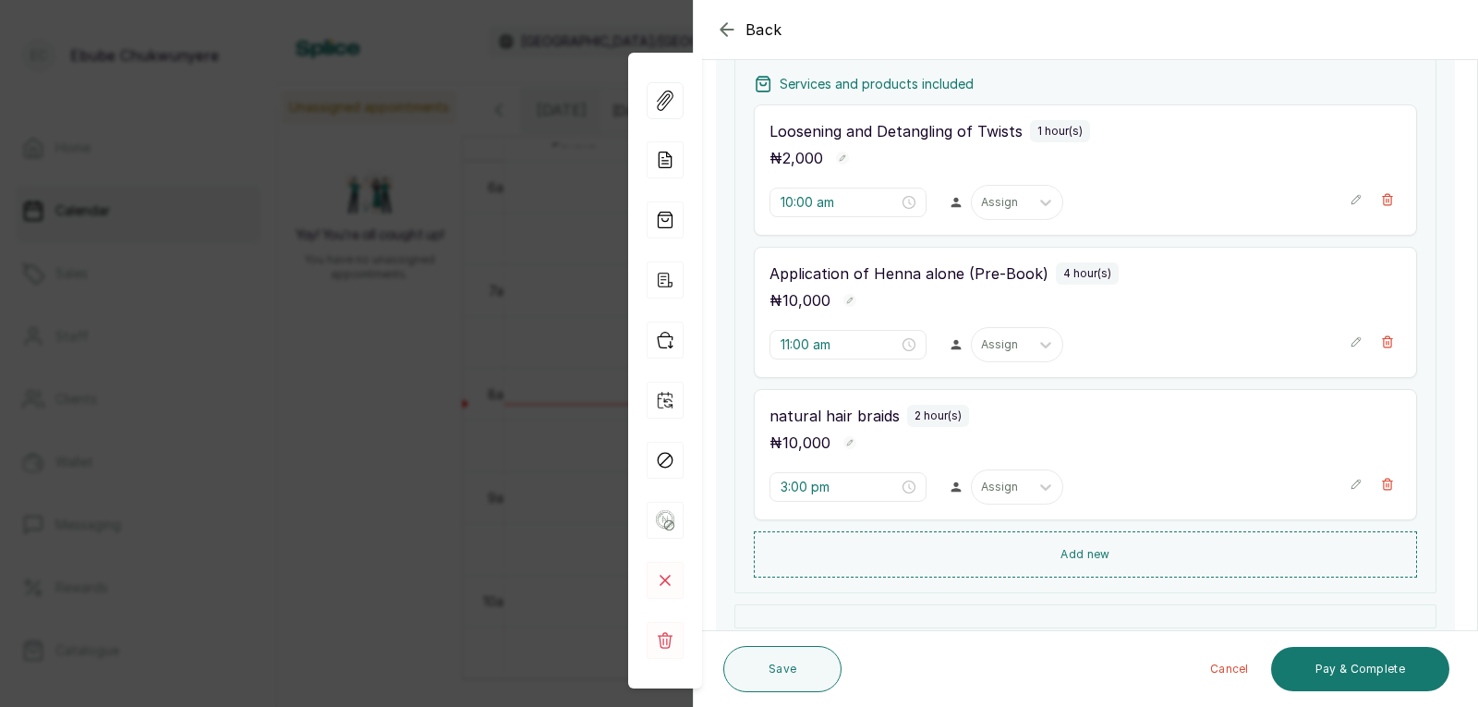
drag, startPoint x: 999, startPoint y: 603, endPoint x: 1002, endPoint y: 616, distance: 13.2
click at [1047, 506] on div "natural hair braids 2 hour(s) ₦ 10,000 3:00 pm Assign" at bounding box center [1085, 454] width 663 height 131
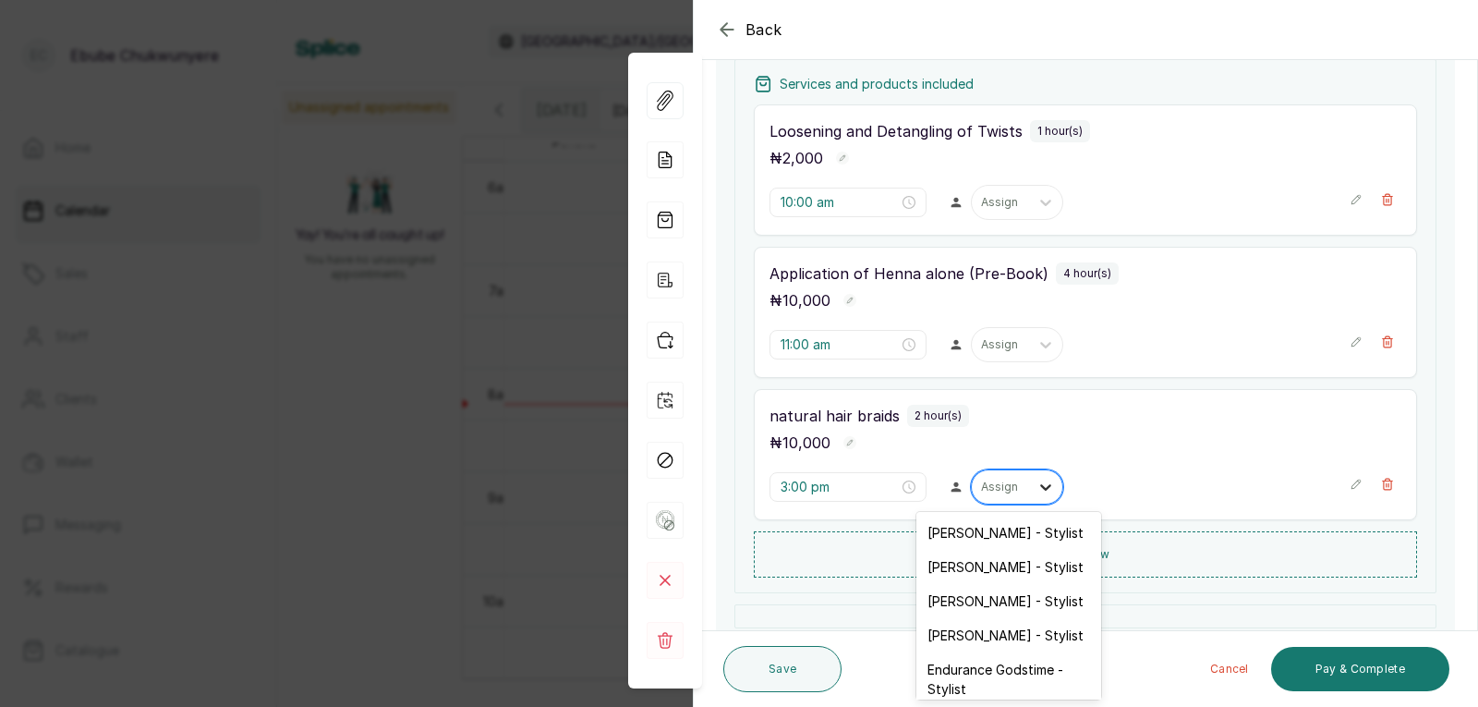
click at [1037, 483] on icon at bounding box center [1046, 487] width 18 height 18
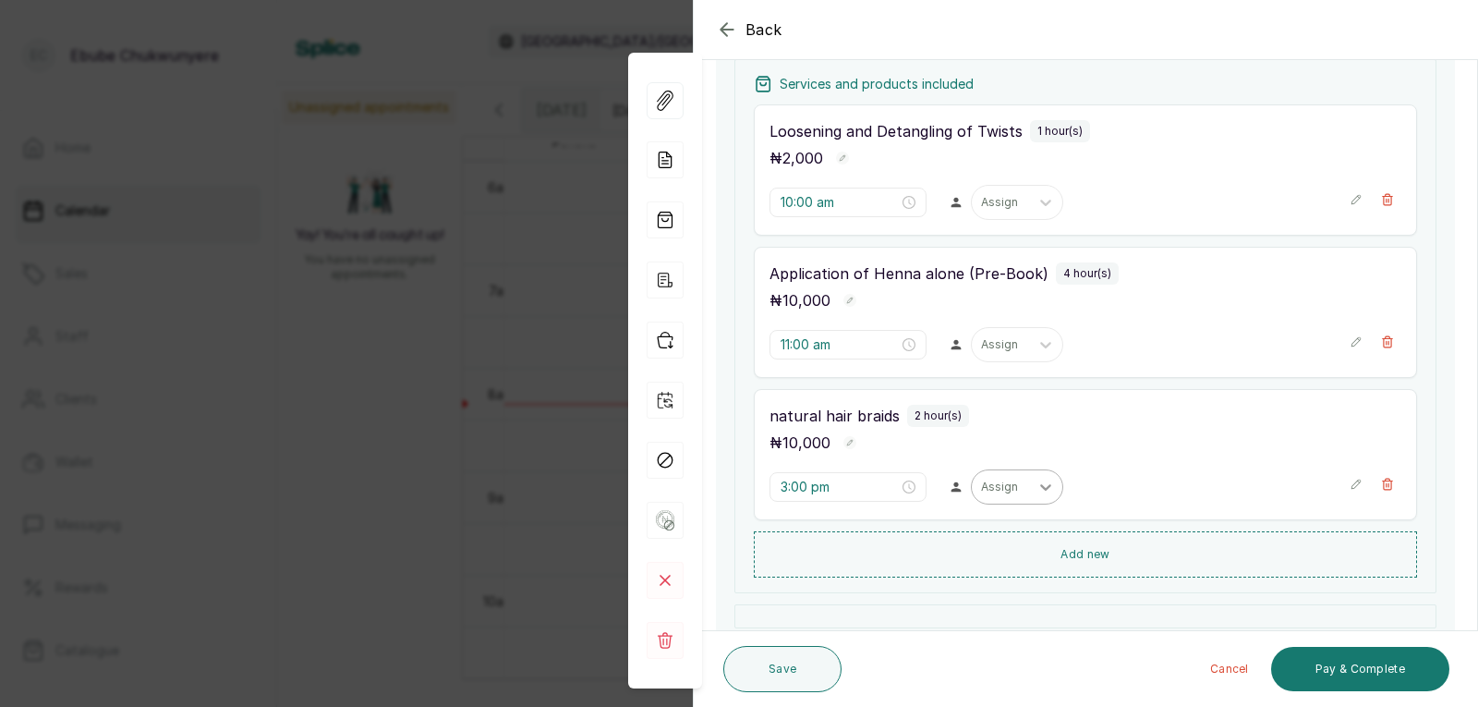
click at [1043, 484] on icon at bounding box center [1046, 487] width 18 height 18
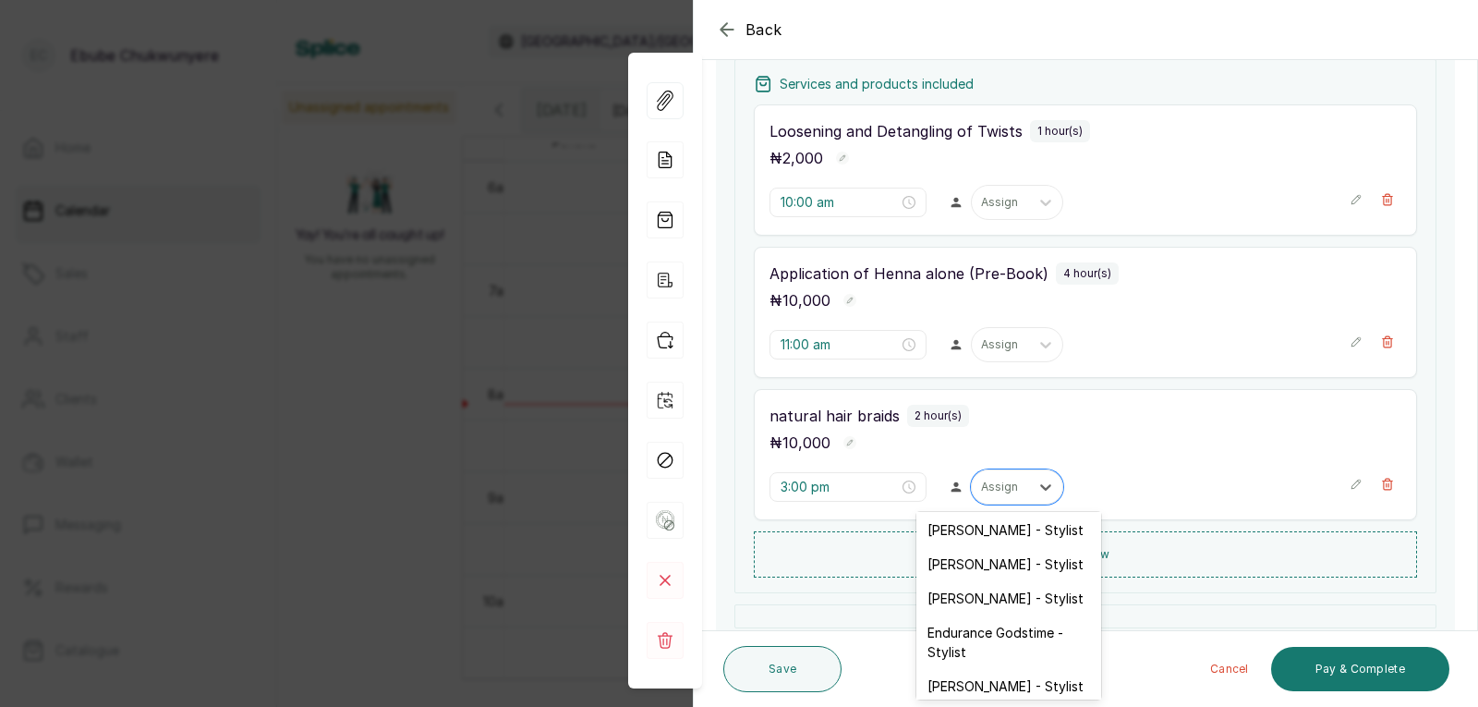
scroll to position [74, 0]
click at [1049, 659] on div "[PERSON_NAME] - Stylist" at bounding box center [1009, 649] width 185 height 34
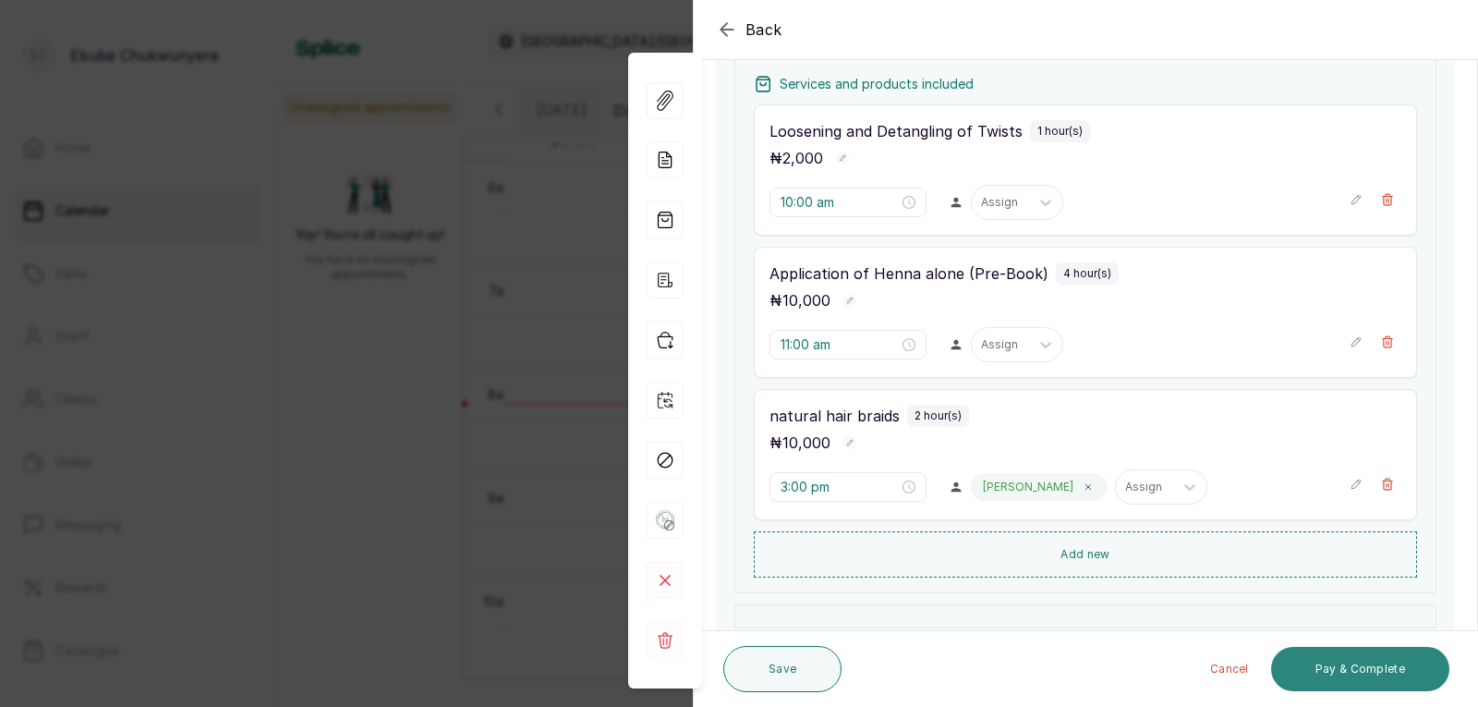
click at [1300, 658] on button "Pay & Complete" at bounding box center [1360, 669] width 178 height 44
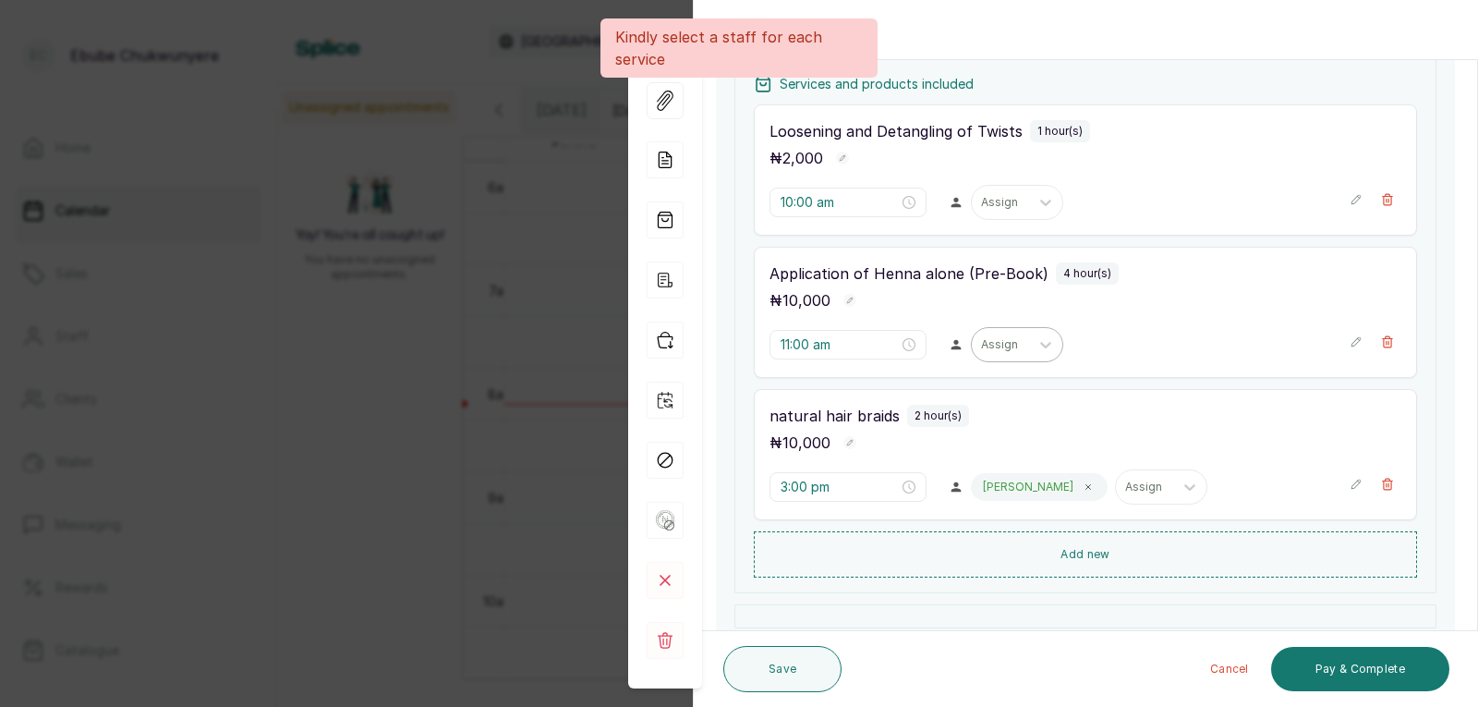
click at [998, 340] on div at bounding box center [1000, 344] width 39 height 17
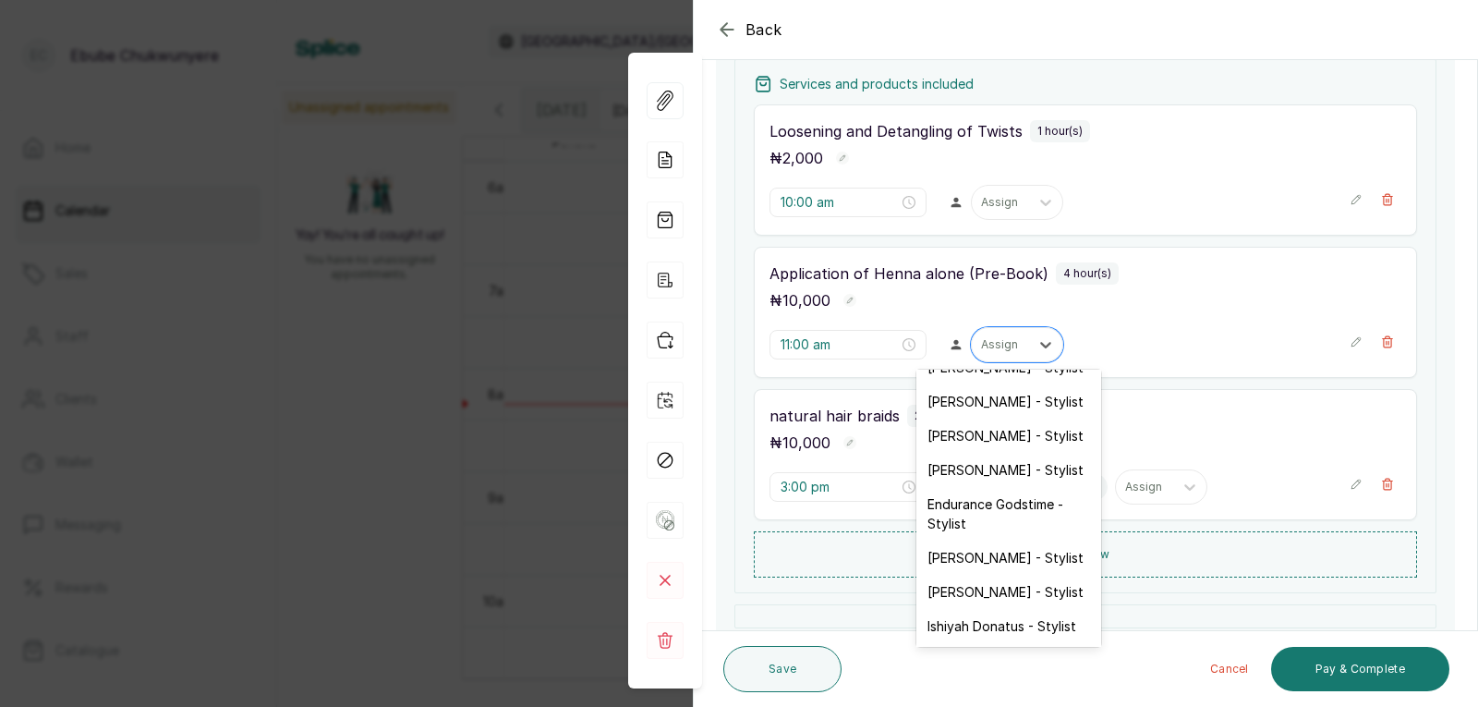
scroll to position [37, 0]
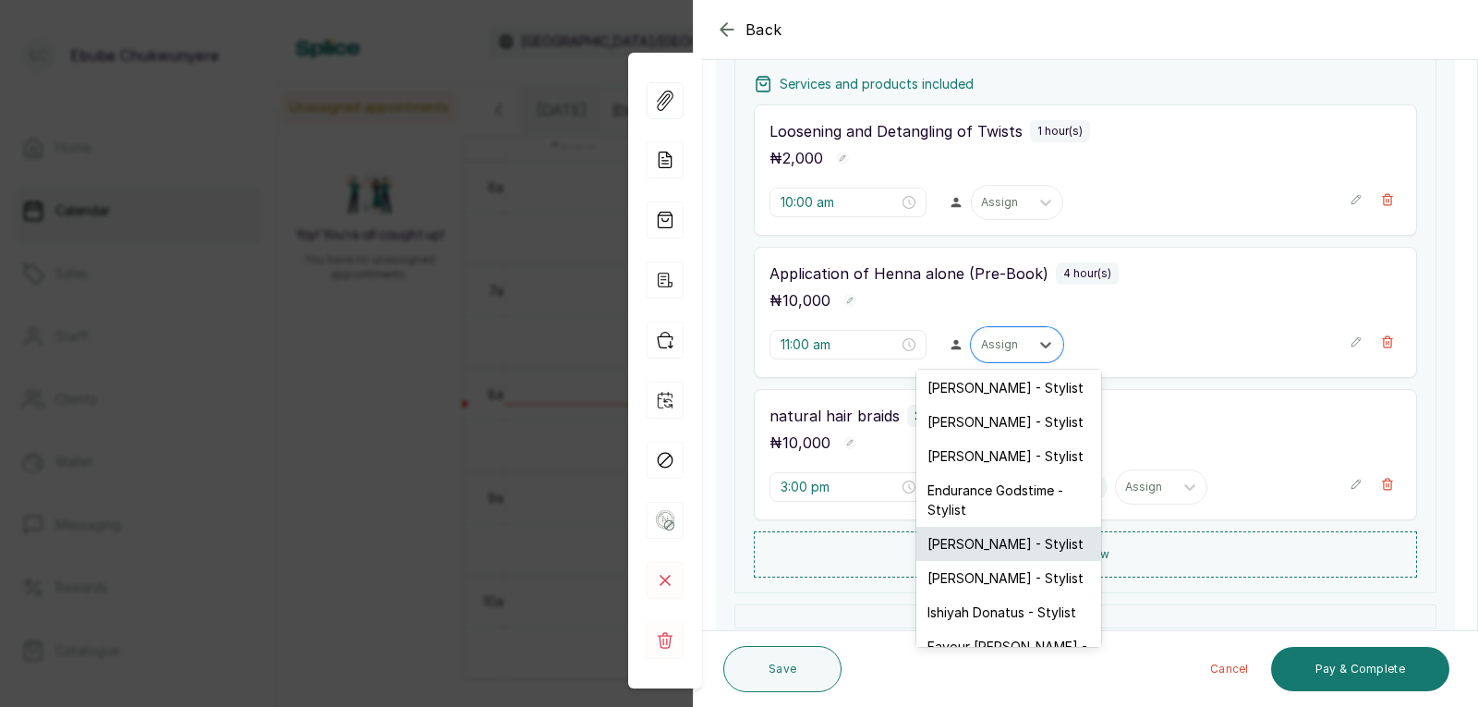
click at [1031, 534] on div "[PERSON_NAME] - Stylist" at bounding box center [1009, 544] width 185 height 34
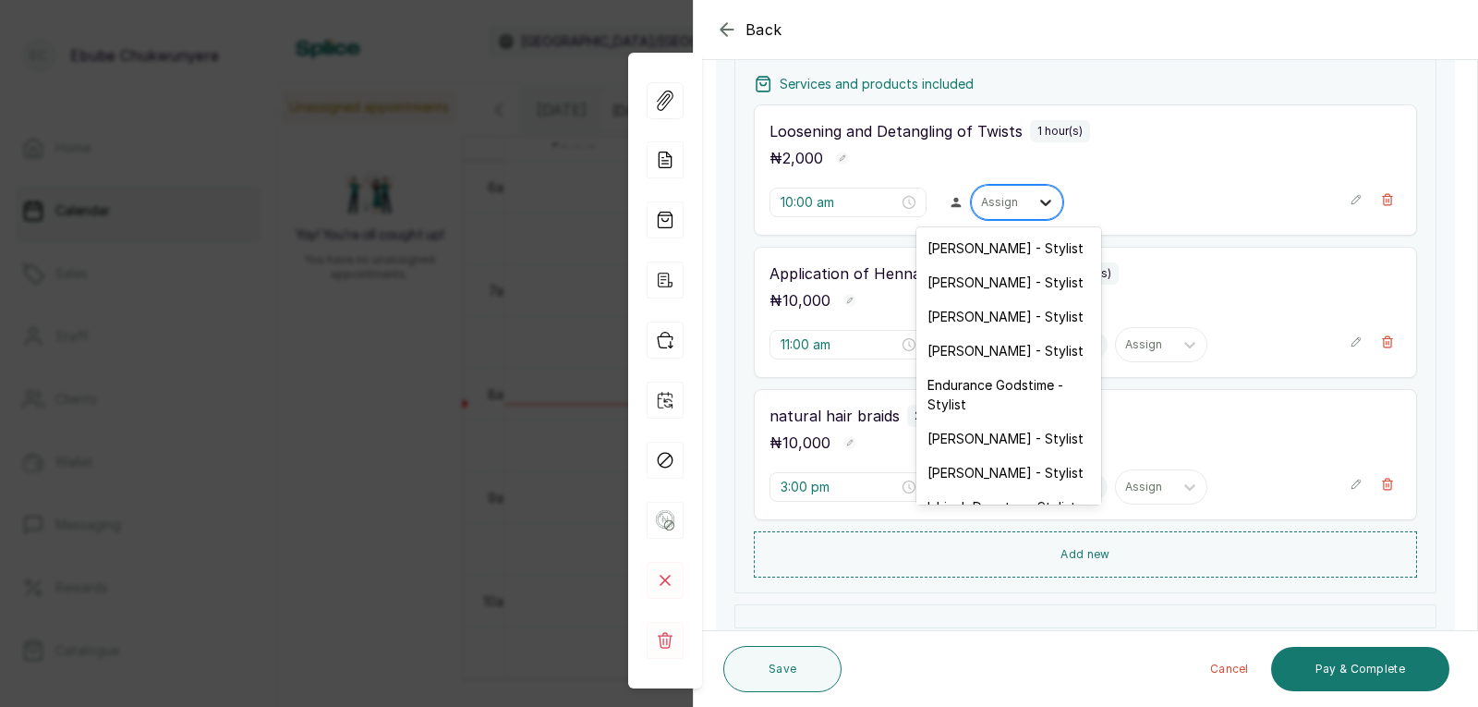
click at [1029, 200] on div at bounding box center [1045, 202] width 33 height 33
click at [1020, 447] on div "[PERSON_NAME] - Stylist" at bounding box center [1009, 438] width 185 height 34
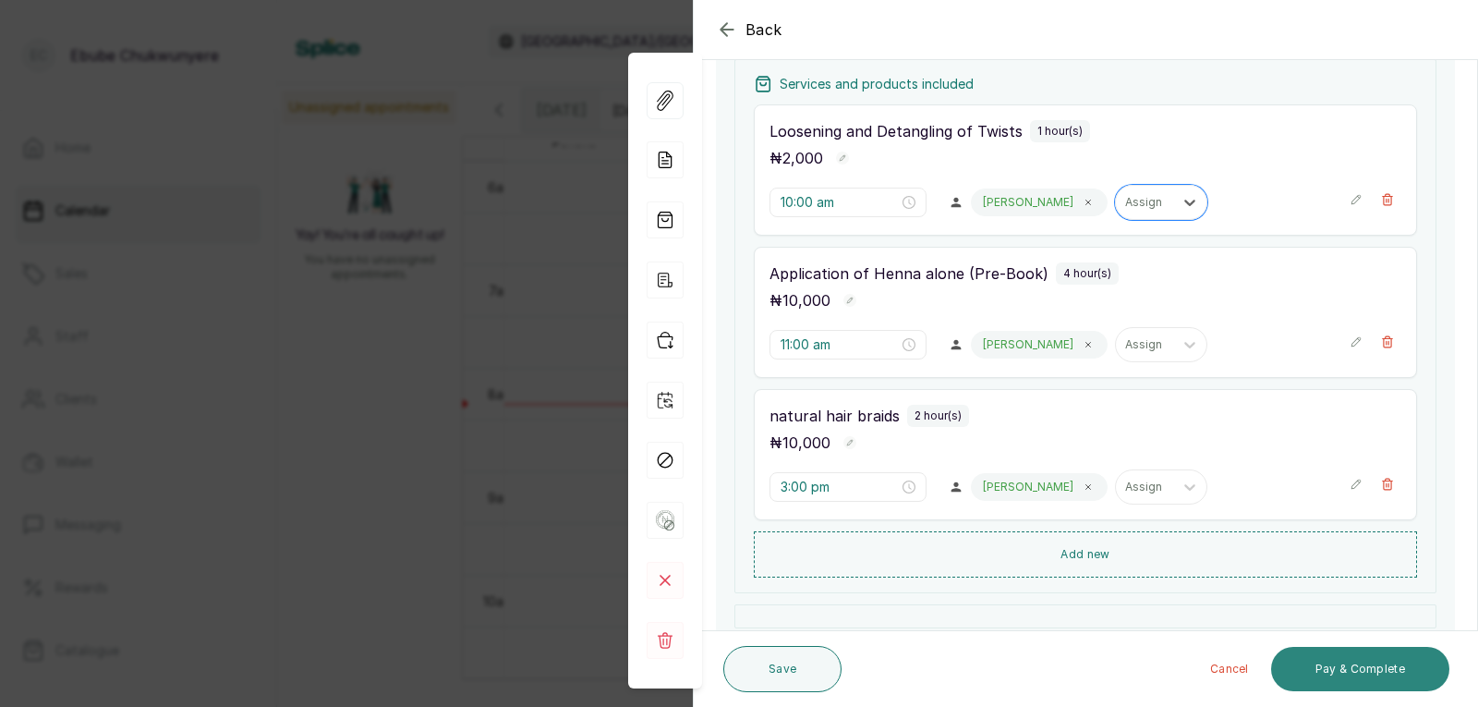
click at [1342, 676] on button "Pay & Complete" at bounding box center [1360, 669] width 178 height 44
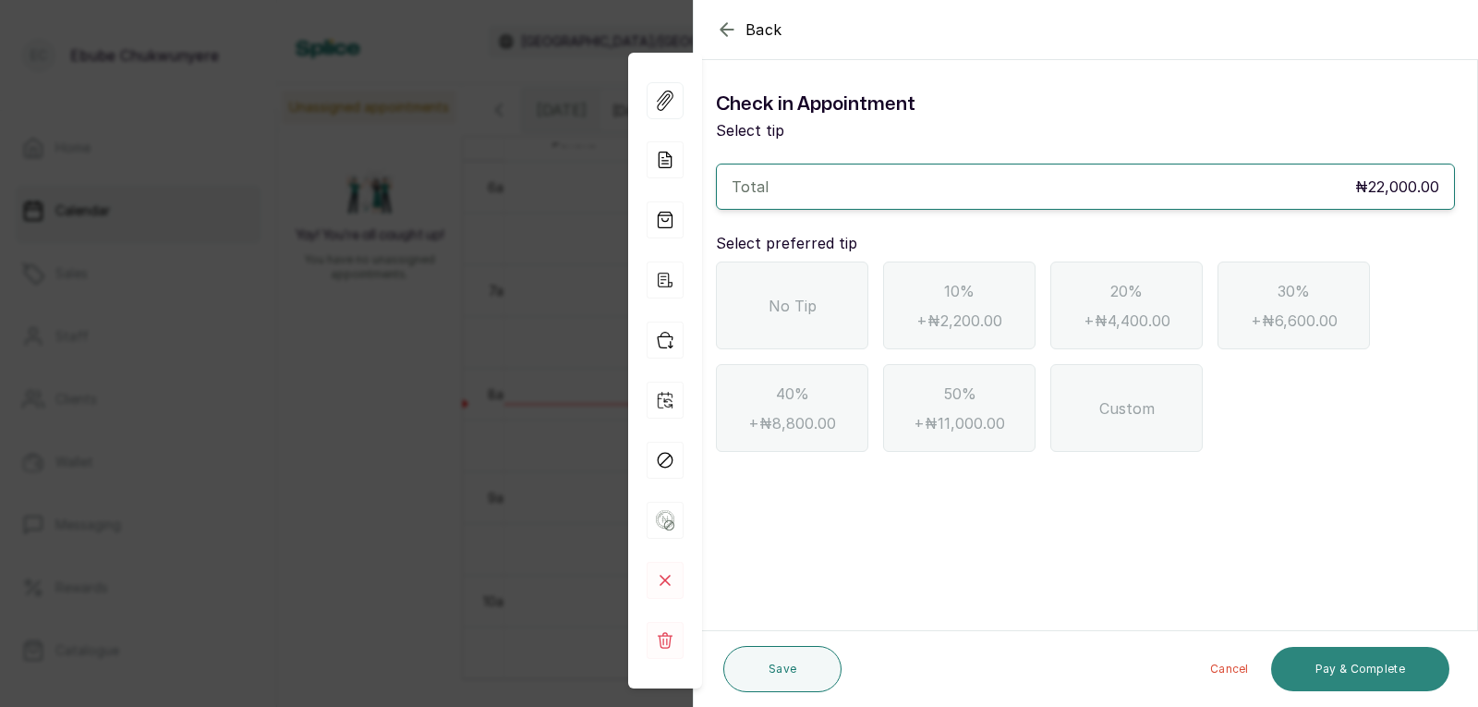
scroll to position [0, 0]
click at [818, 300] on div "No Tip" at bounding box center [792, 305] width 152 height 88
click at [1321, 679] on button "Pay & Complete" at bounding box center [1360, 669] width 178 height 44
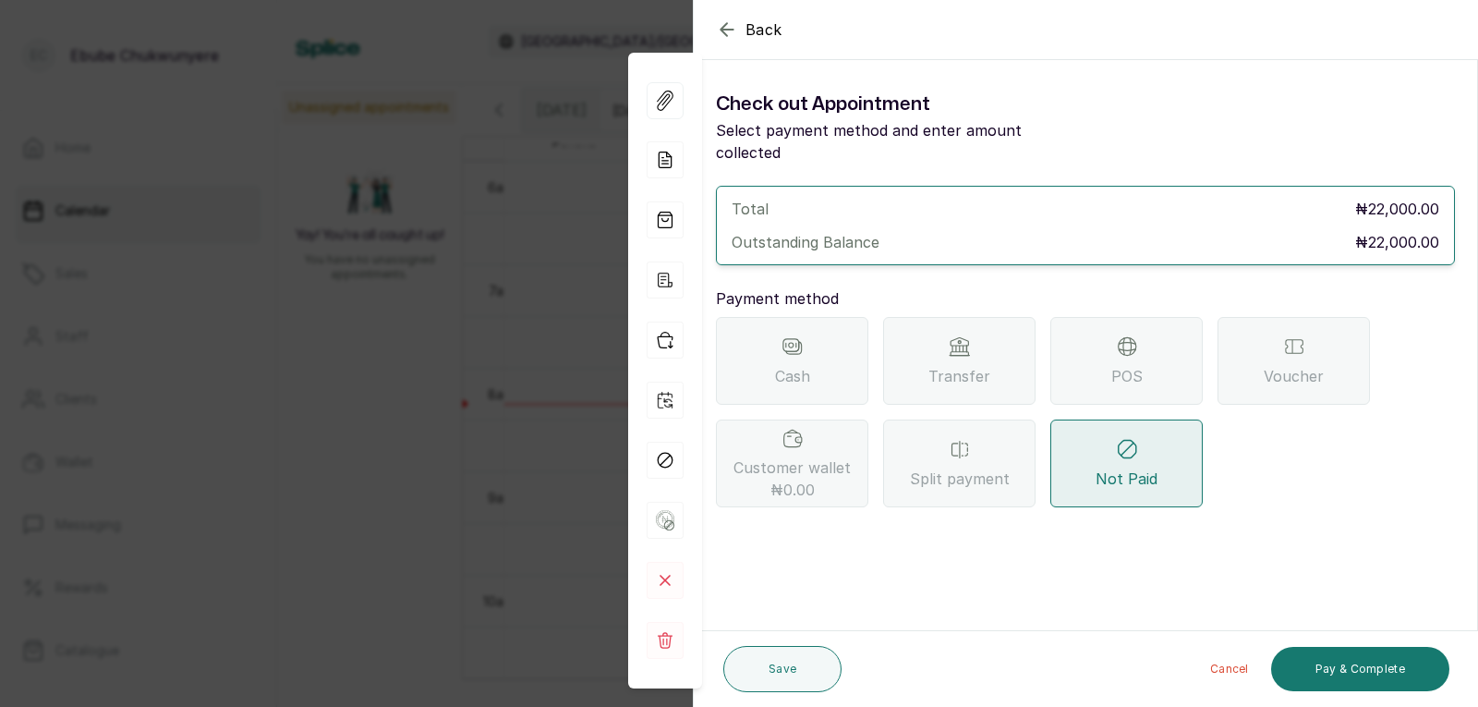
click at [1141, 365] on span "POS" at bounding box center [1126, 376] width 31 height 22
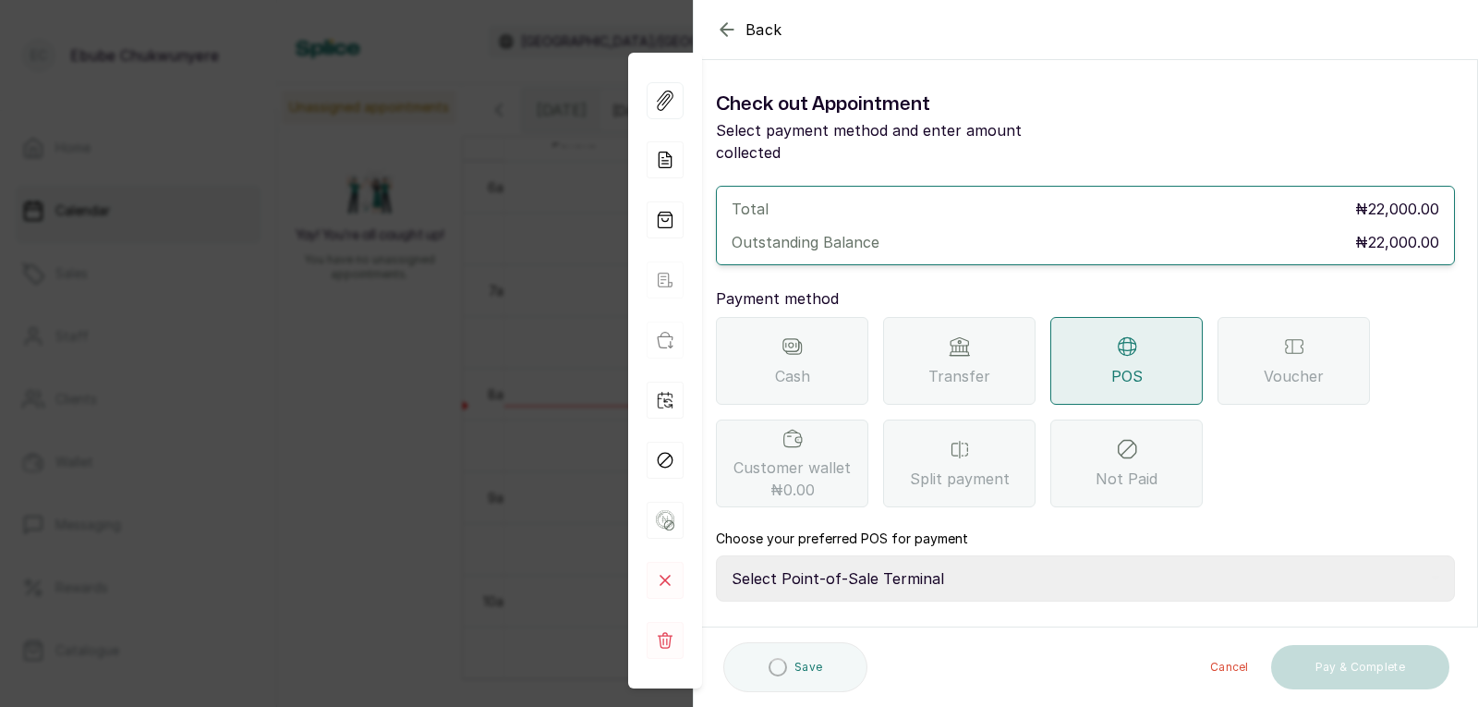
click at [986, 555] on select "Select Point-of-Sale Terminal FCMB - POS First City Monument Bank Providus - PO…" at bounding box center [1085, 578] width 739 height 46
select select "aa2ad0f0-a10e-4f4c-bd19-89f63e8f7bd1"
click at [716, 555] on select "Select Point-of-Sale Terminal FCMB - POS First City Monument Bank Providus - PO…" at bounding box center [1085, 578] width 739 height 46
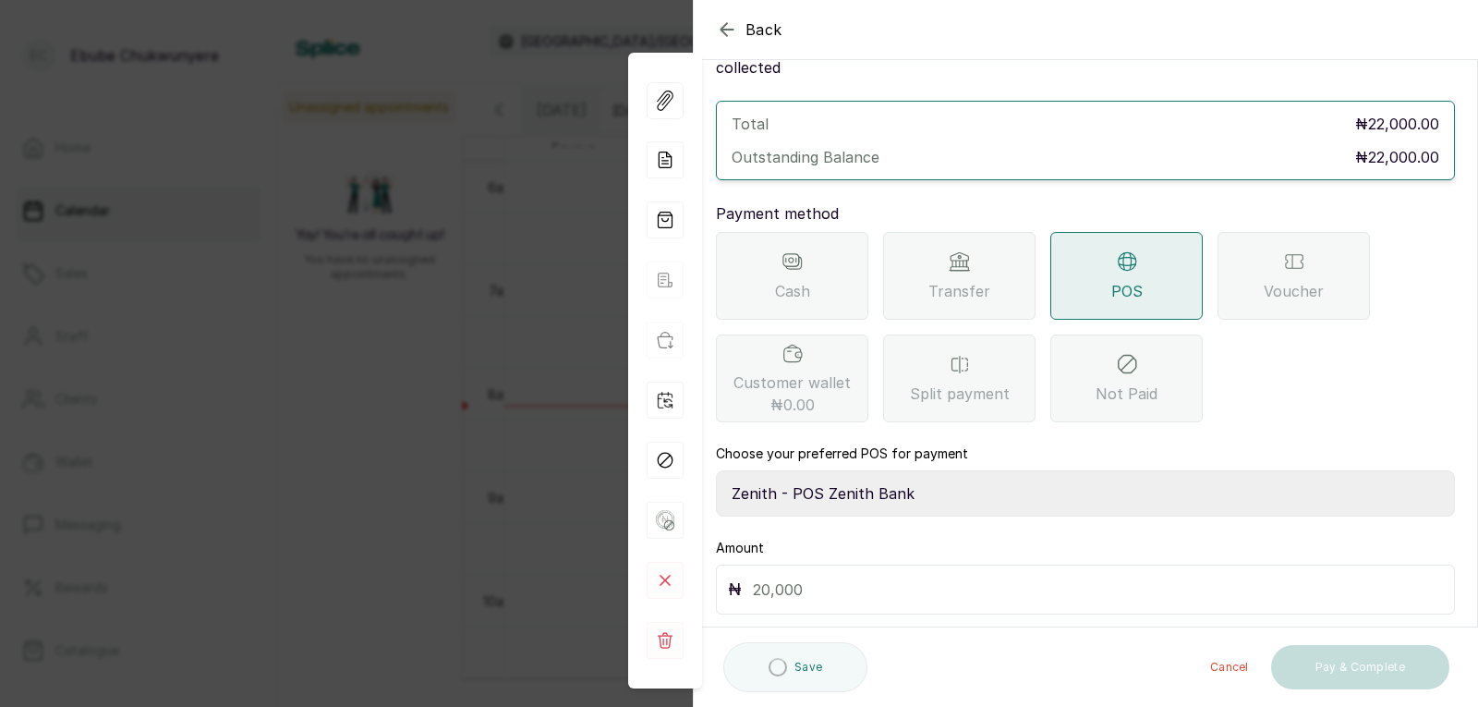
drag, startPoint x: 1127, startPoint y: 575, endPoint x: 1134, endPoint y: 608, distance: 33.9
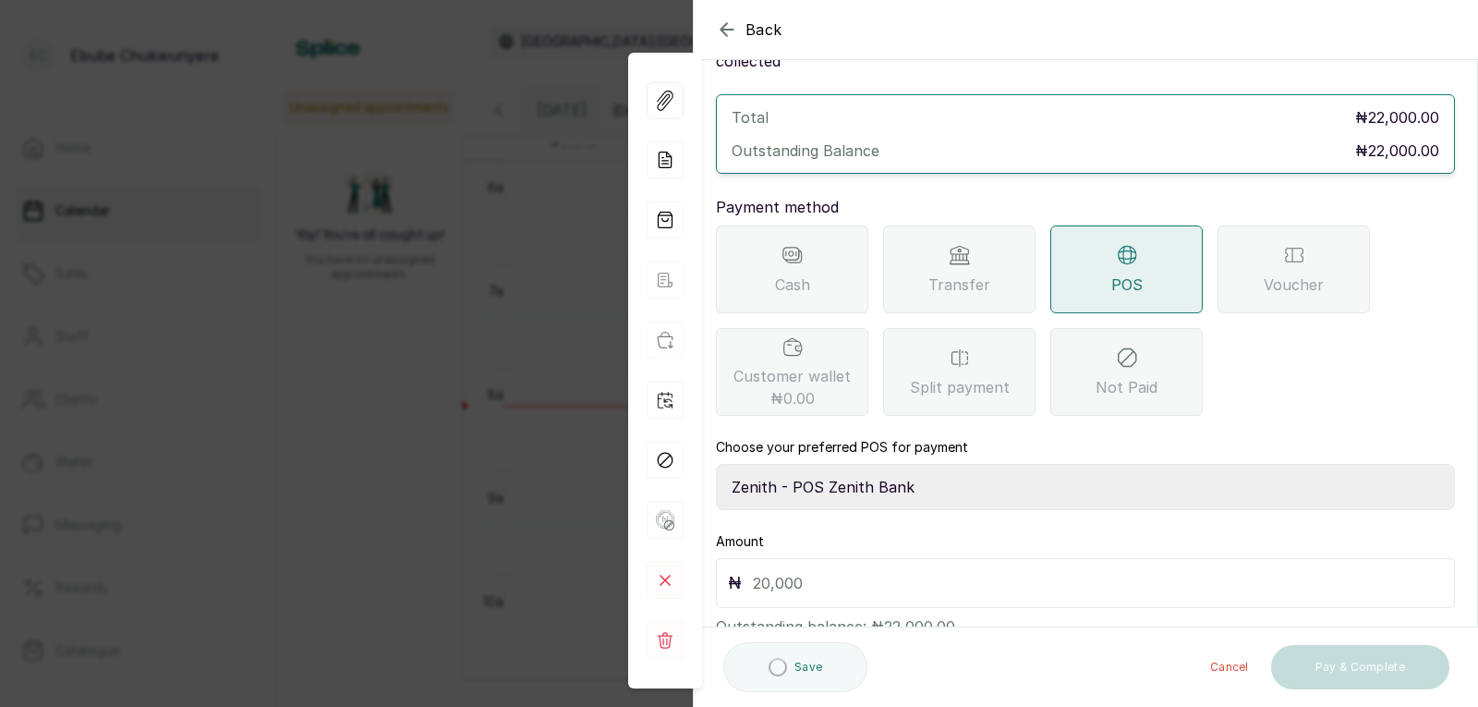
click at [1075, 570] on input "text" at bounding box center [1098, 583] width 690 height 26
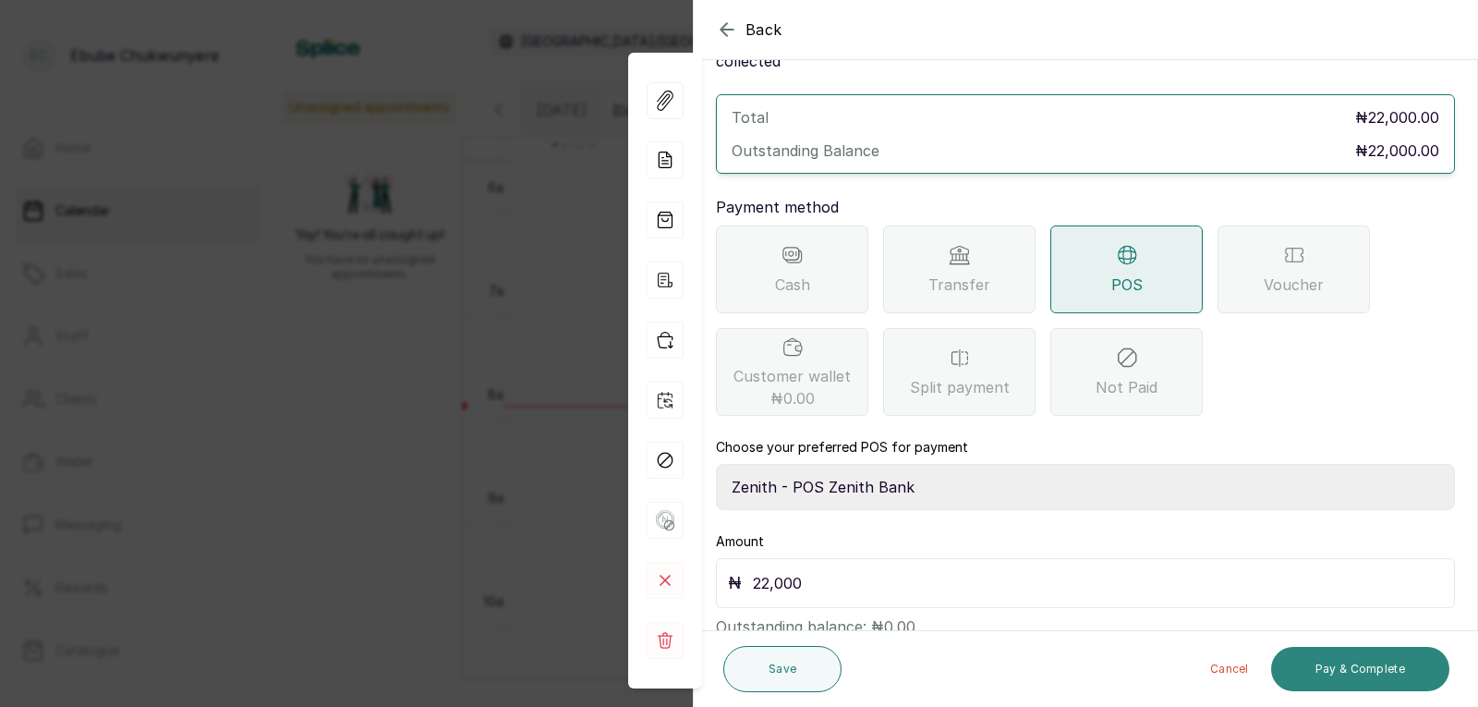
type input "22,000"
click at [1333, 679] on button "Pay & Complete" at bounding box center [1360, 669] width 178 height 44
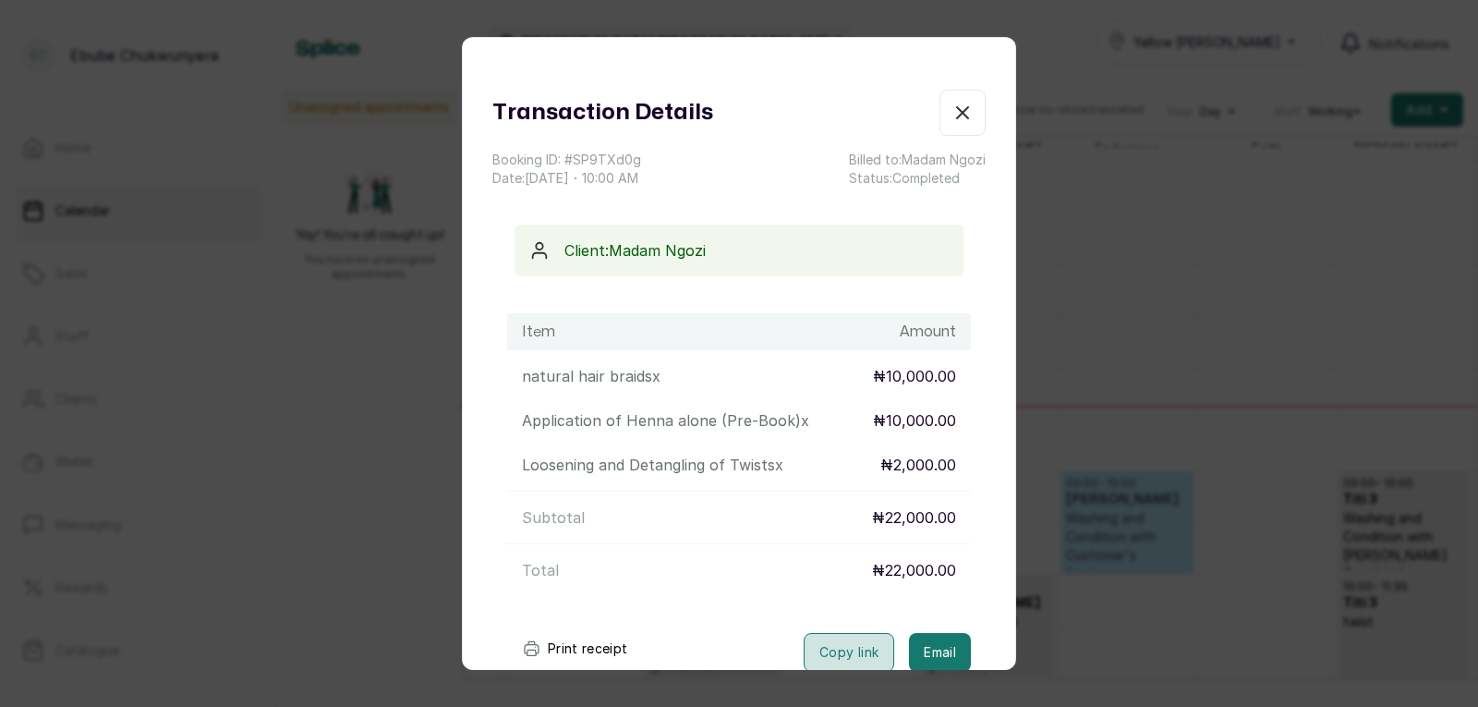
click at [844, 651] on button "Copy link" at bounding box center [849, 652] width 91 height 39
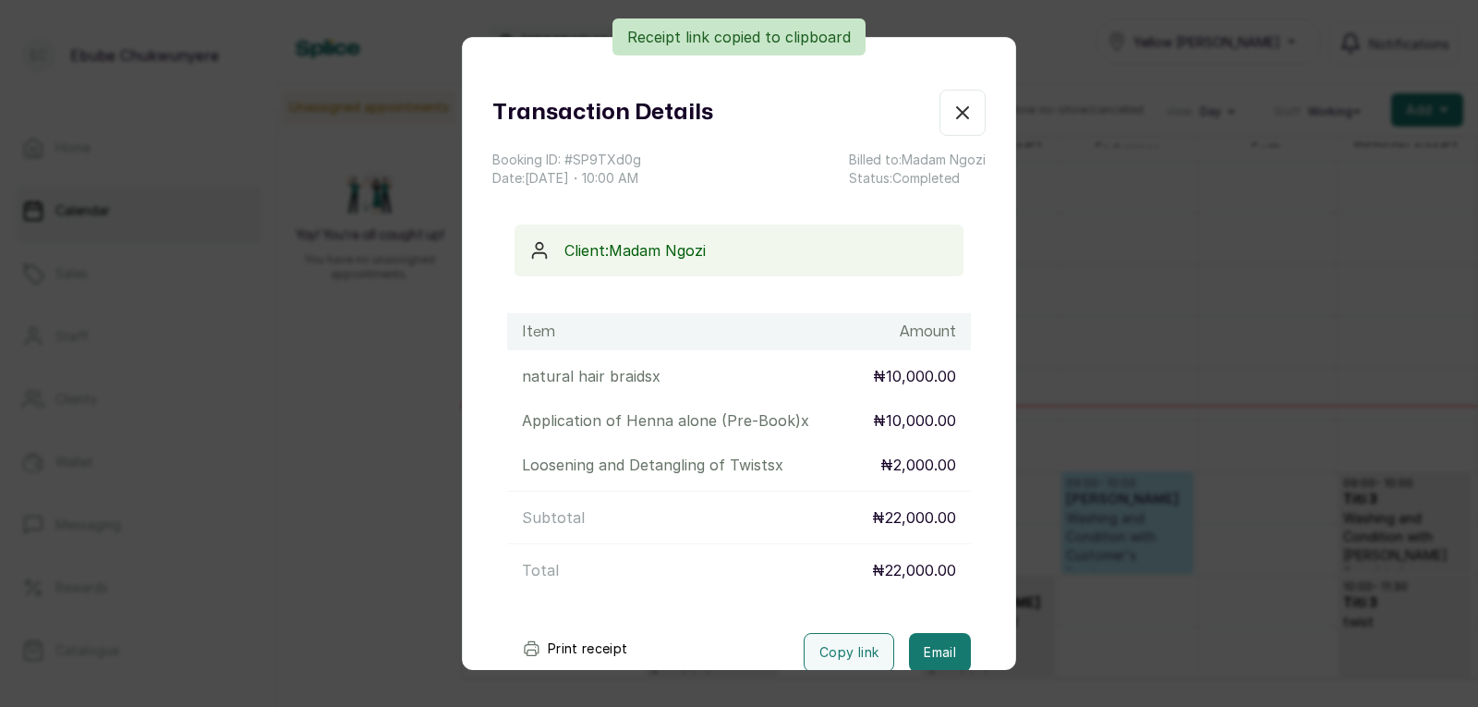
click at [952, 103] on icon "button" at bounding box center [963, 113] width 22 height 22
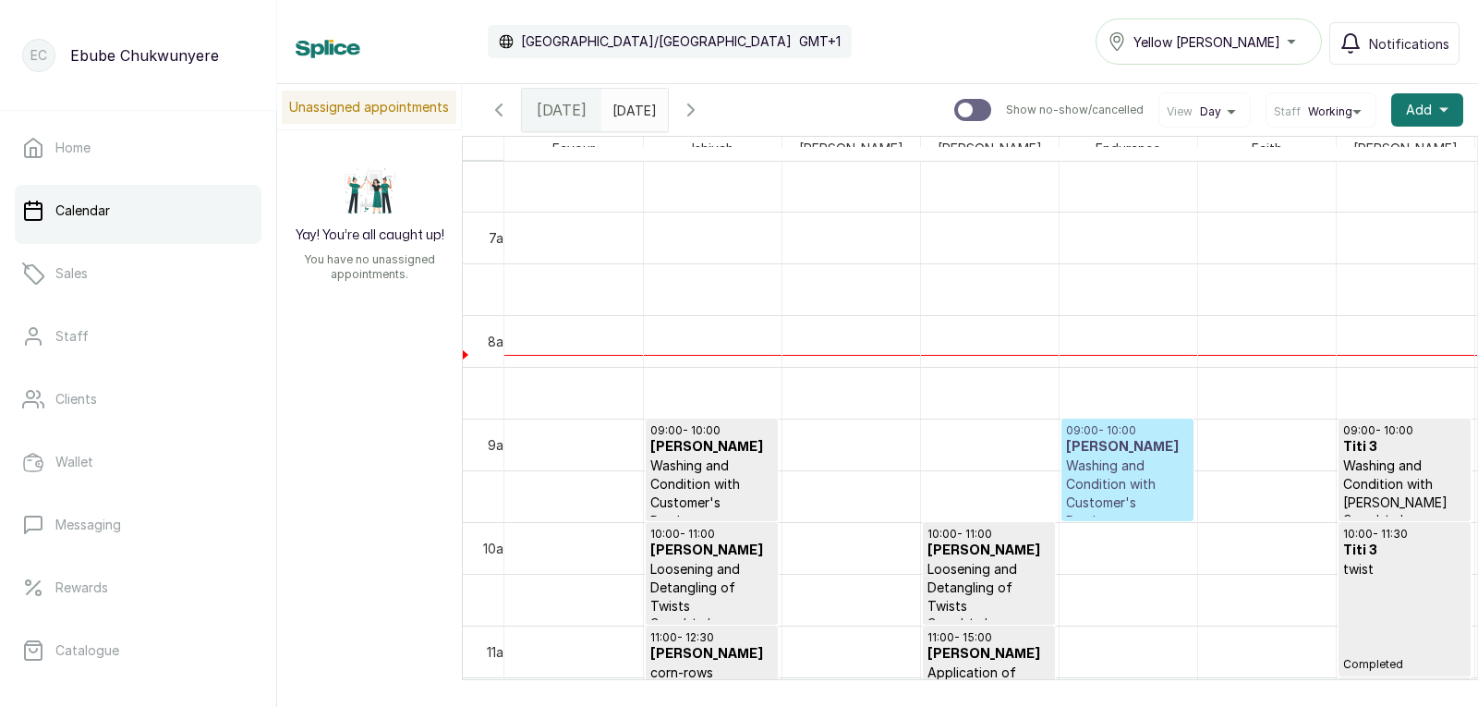
scroll to position [704, 0]
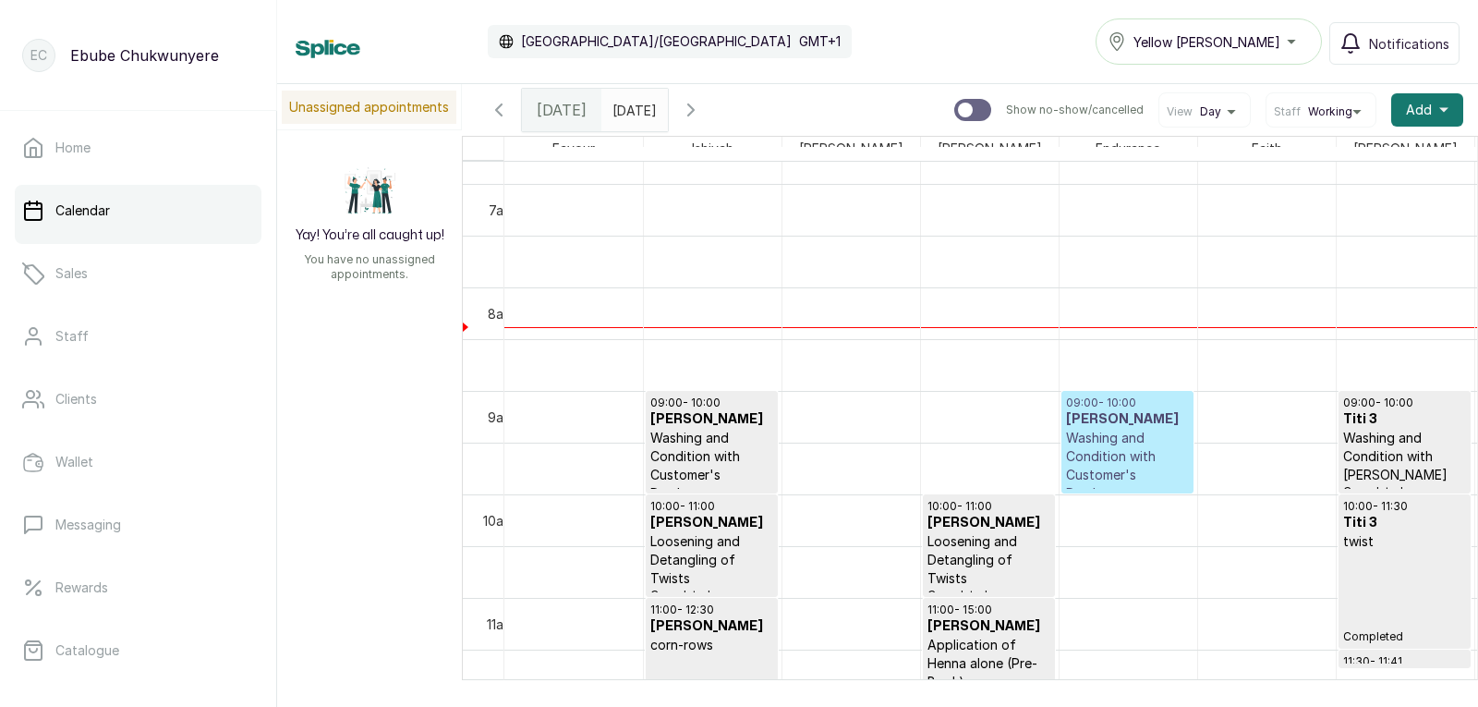
drag, startPoint x: 1128, startPoint y: 466, endPoint x: 1129, endPoint y: 504, distance: 38.8
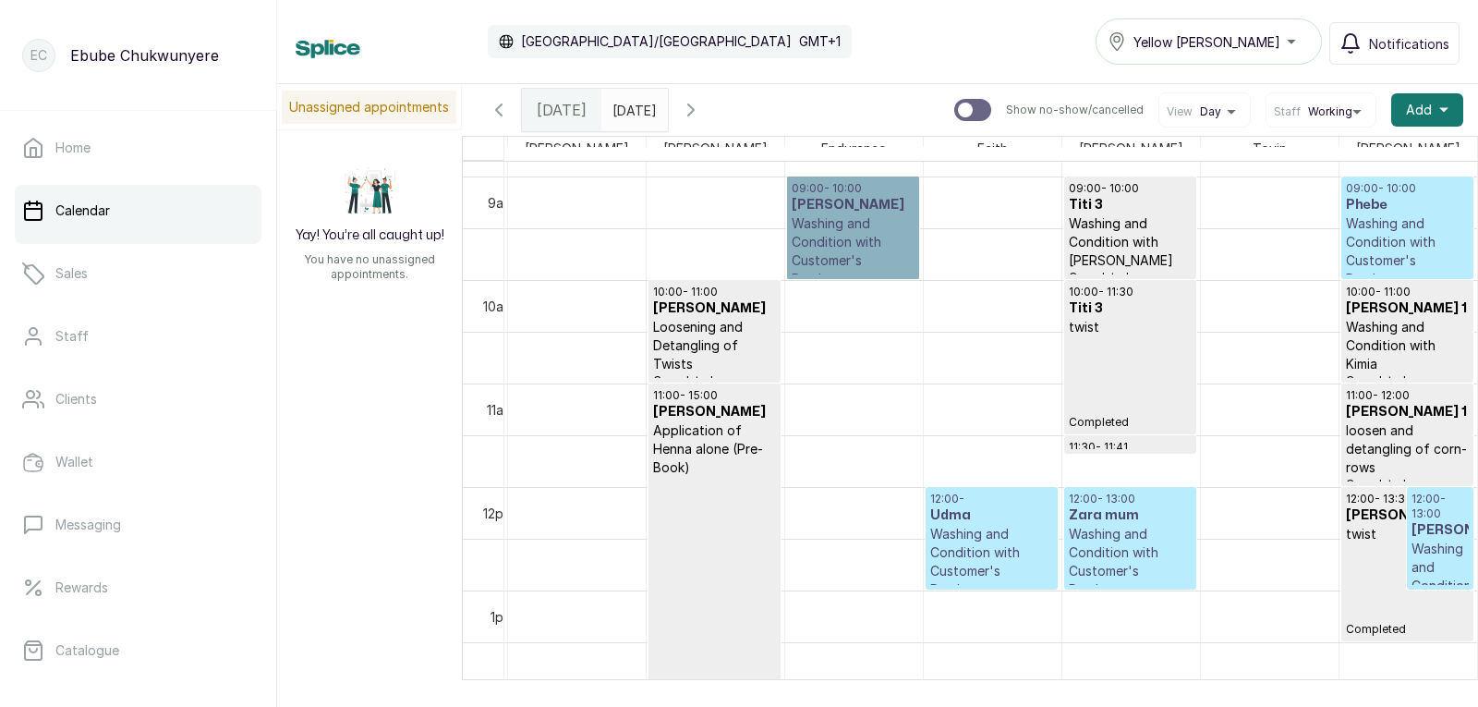
scroll to position [0, 0]
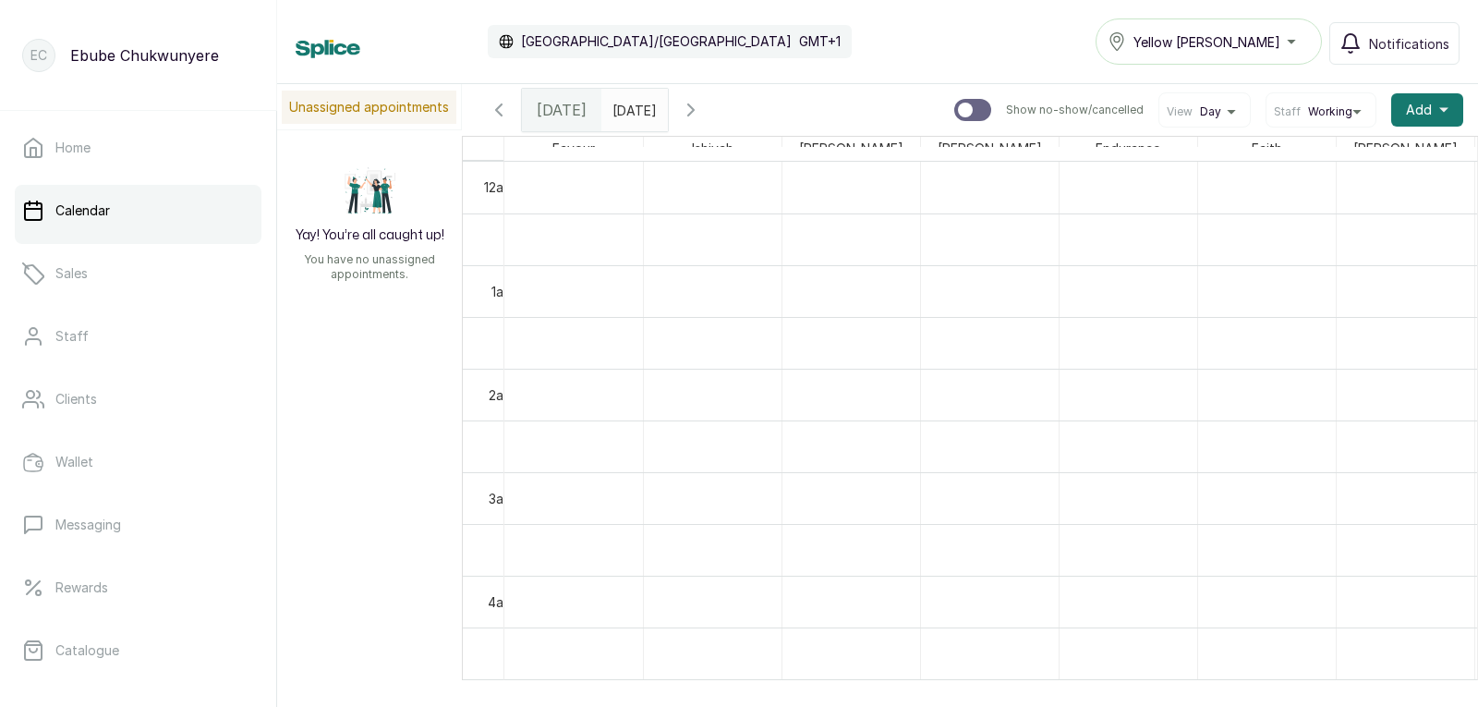
click at [702, 99] on icon "button" at bounding box center [691, 110] width 22 height 22
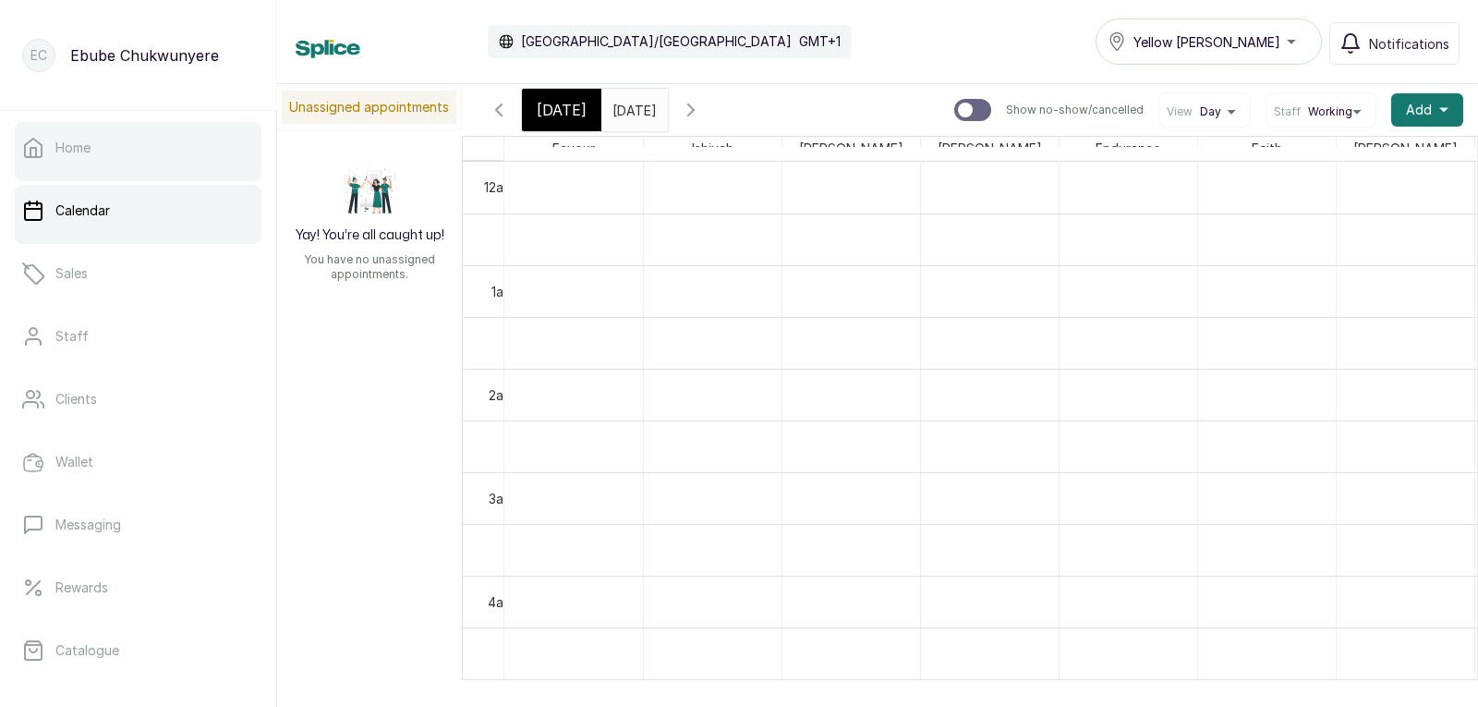
click at [55, 151] on link "Home" at bounding box center [138, 148] width 247 height 52
